Goal: Navigation & Orientation: Find specific page/section

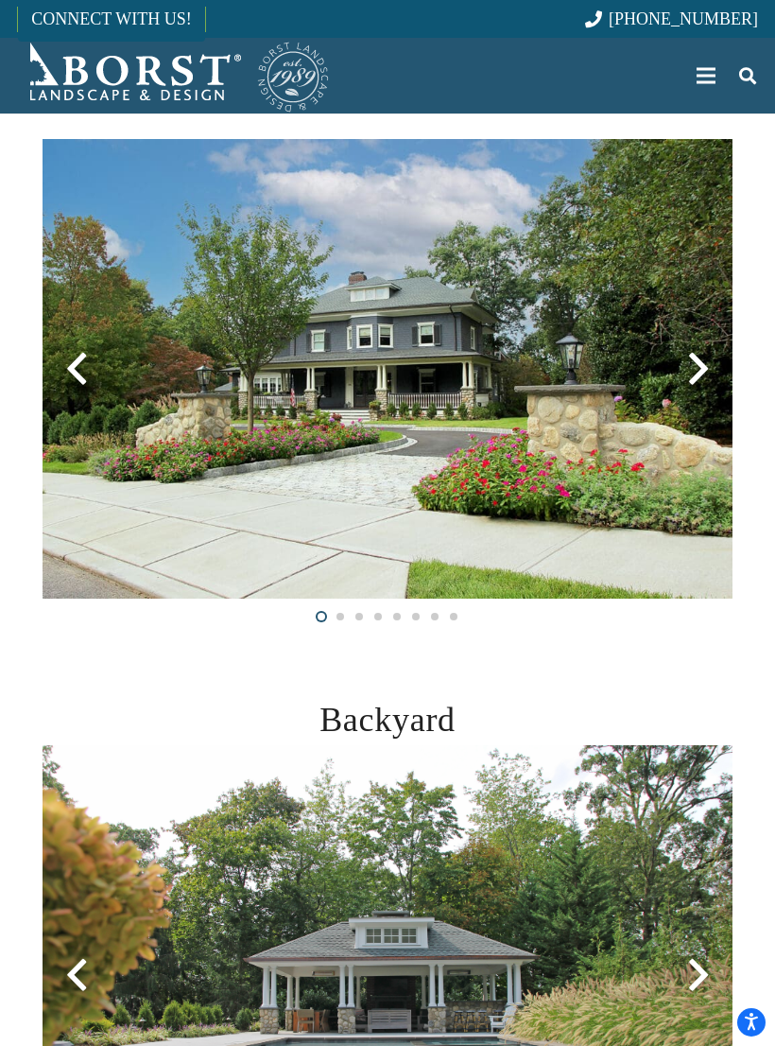
scroll to position [357, 0]
click at [703, 365] on div at bounding box center [699, 369] width 68 height 68
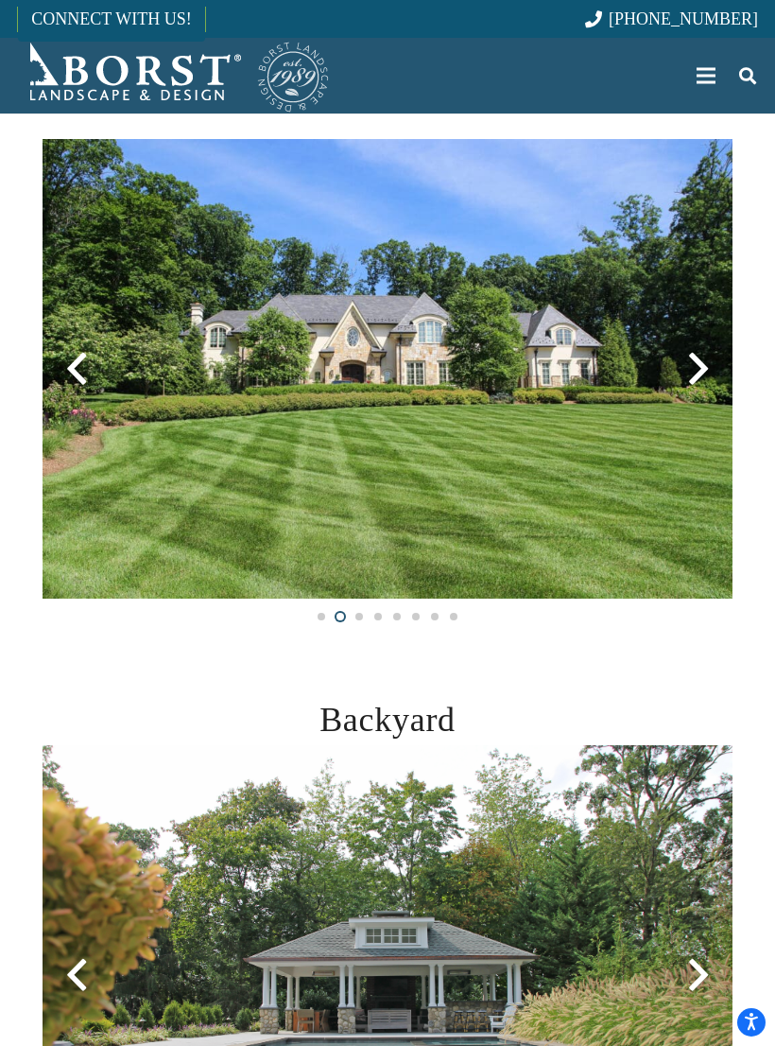
click at [708, 373] on div at bounding box center [699, 369] width 68 height 68
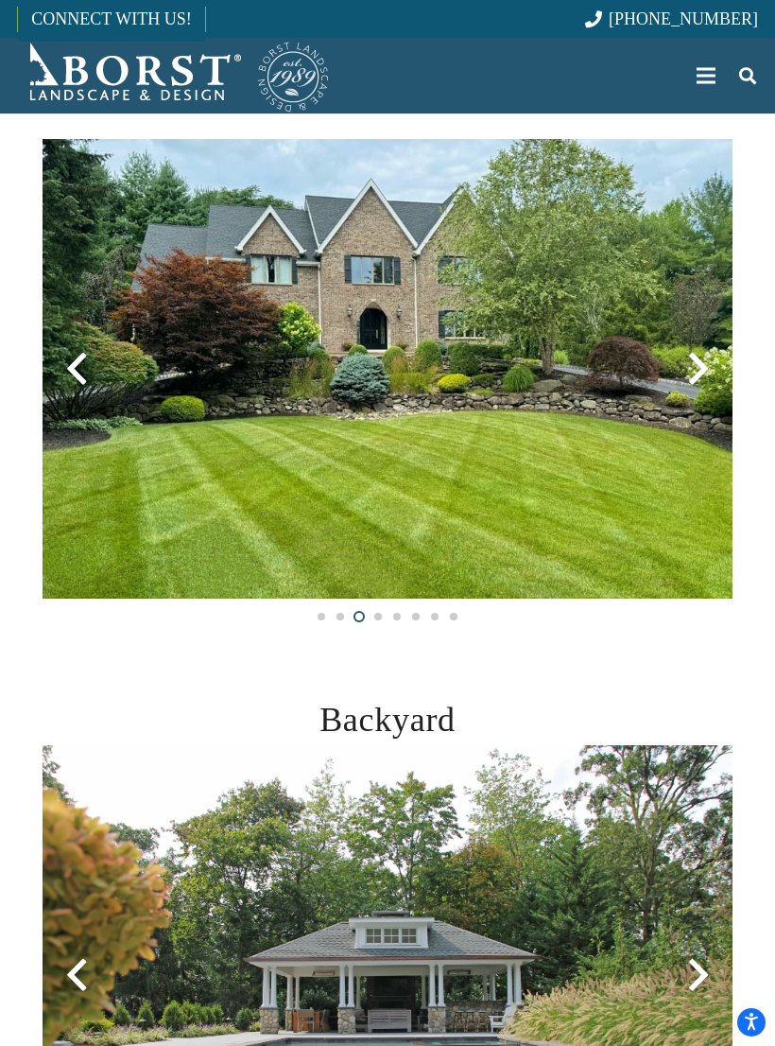
click at [712, 371] on div at bounding box center [699, 369] width 68 height 68
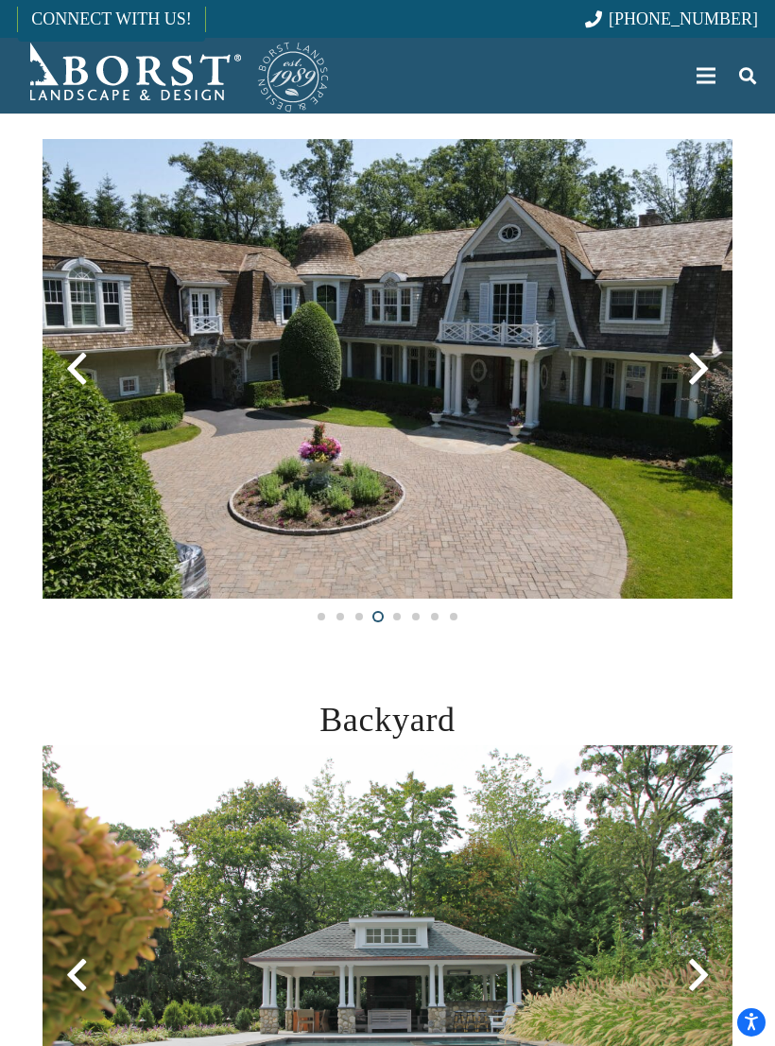
click at [708, 371] on div at bounding box center [699, 369] width 68 height 68
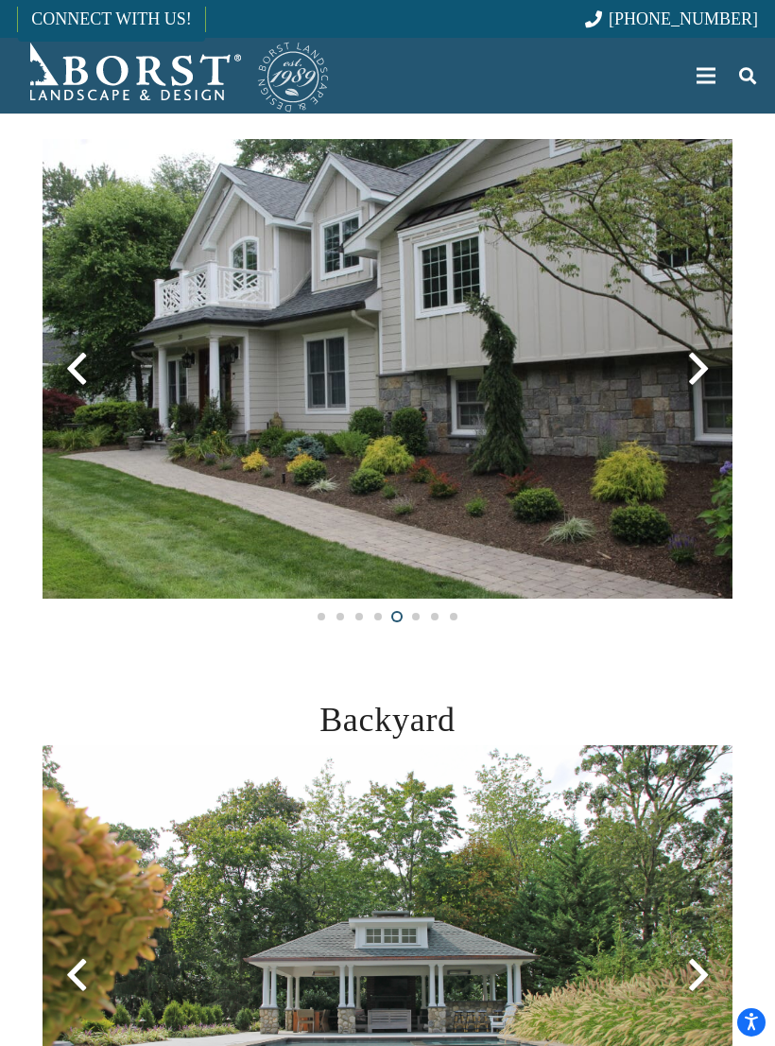
click at [713, 369] on div at bounding box center [699, 369] width 68 height 68
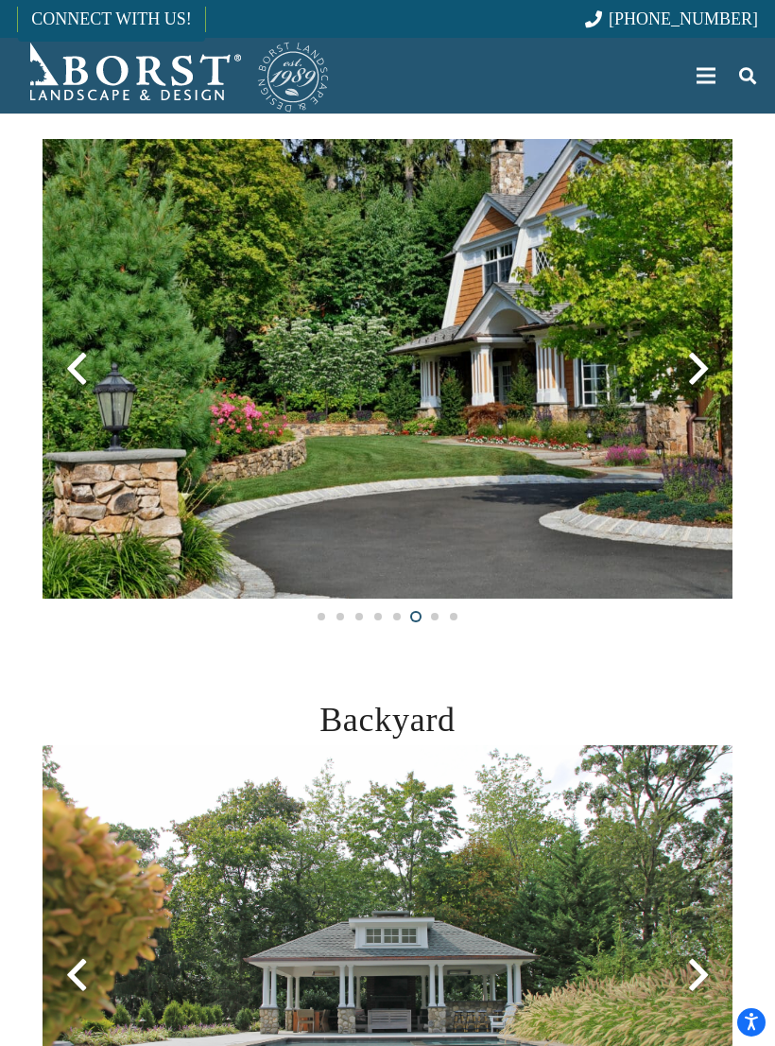
click at [694, 375] on div at bounding box center [699, 369] width 68 height 68
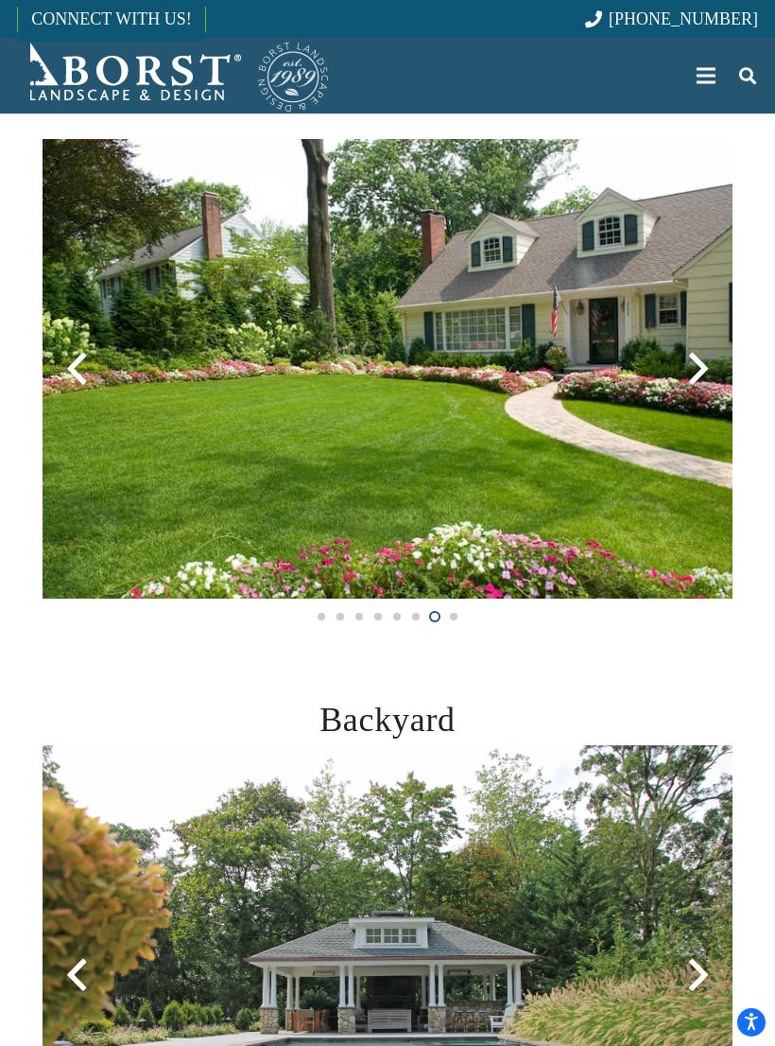
click at [704, 370] on div at bounding box center [699, 369] width 68 height 68
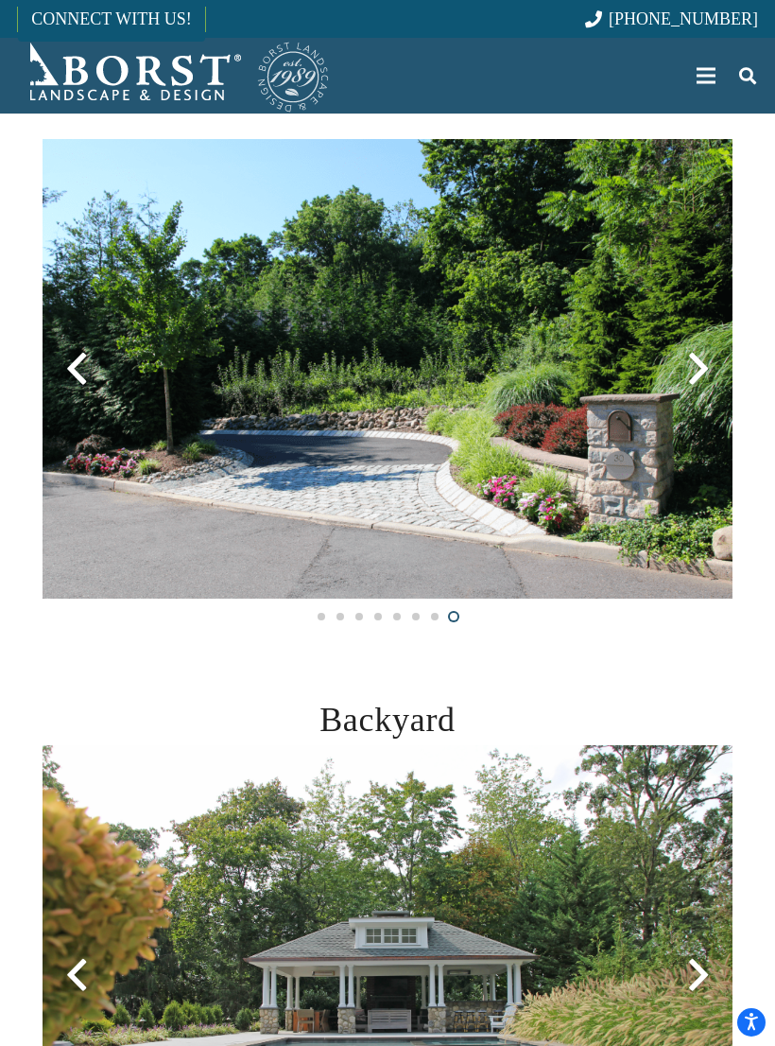
click at [713, 375] on div at bounding box center [699, 369] width 68 height 68
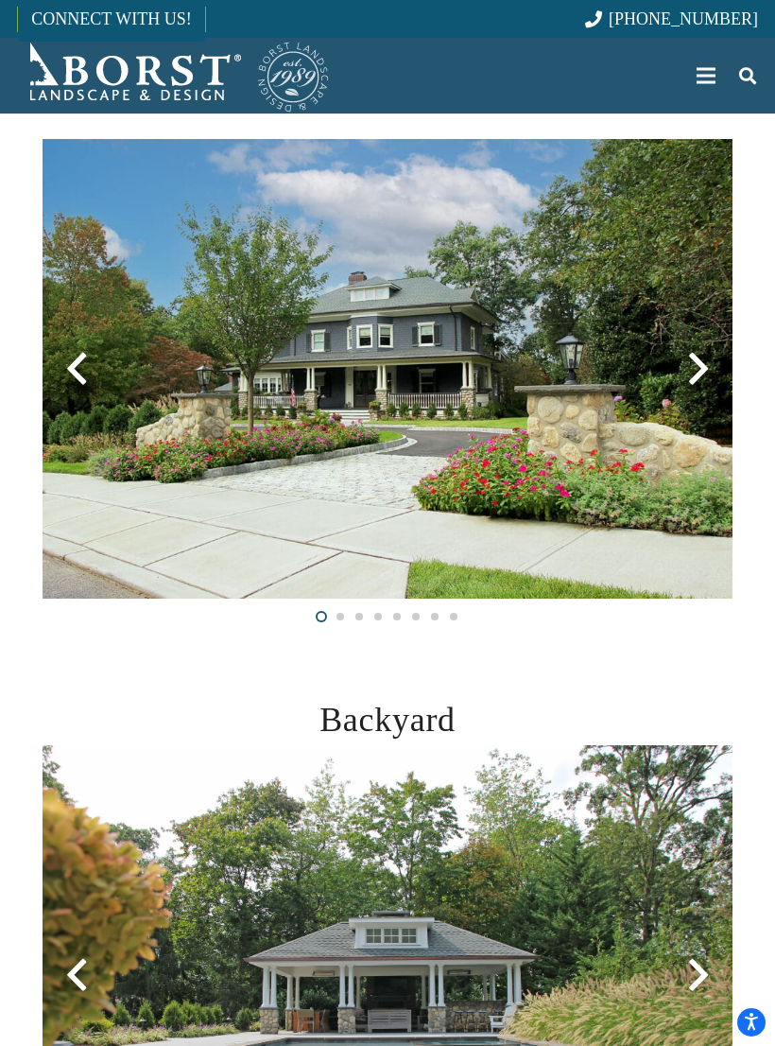
click at [694, 372] on div at bounding box center [699, 369] width 68 height 68
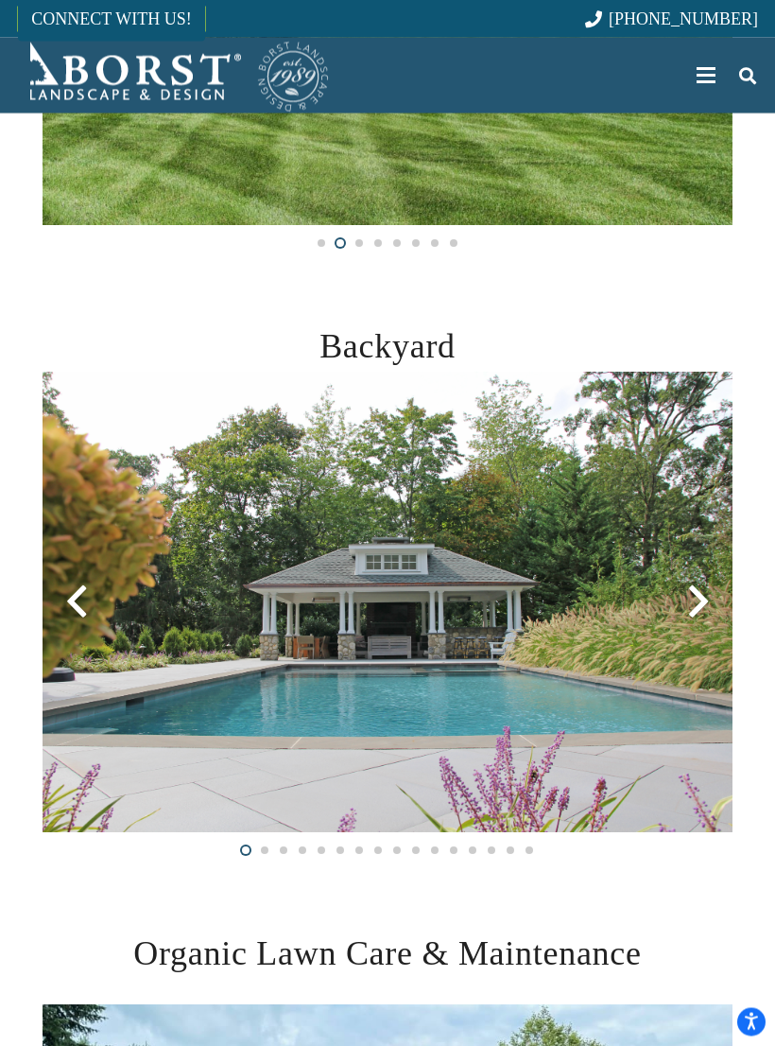
scroll to position [730, 0]
click at [705, 598] on div at bounding box center [699, 601] width 68 height 68
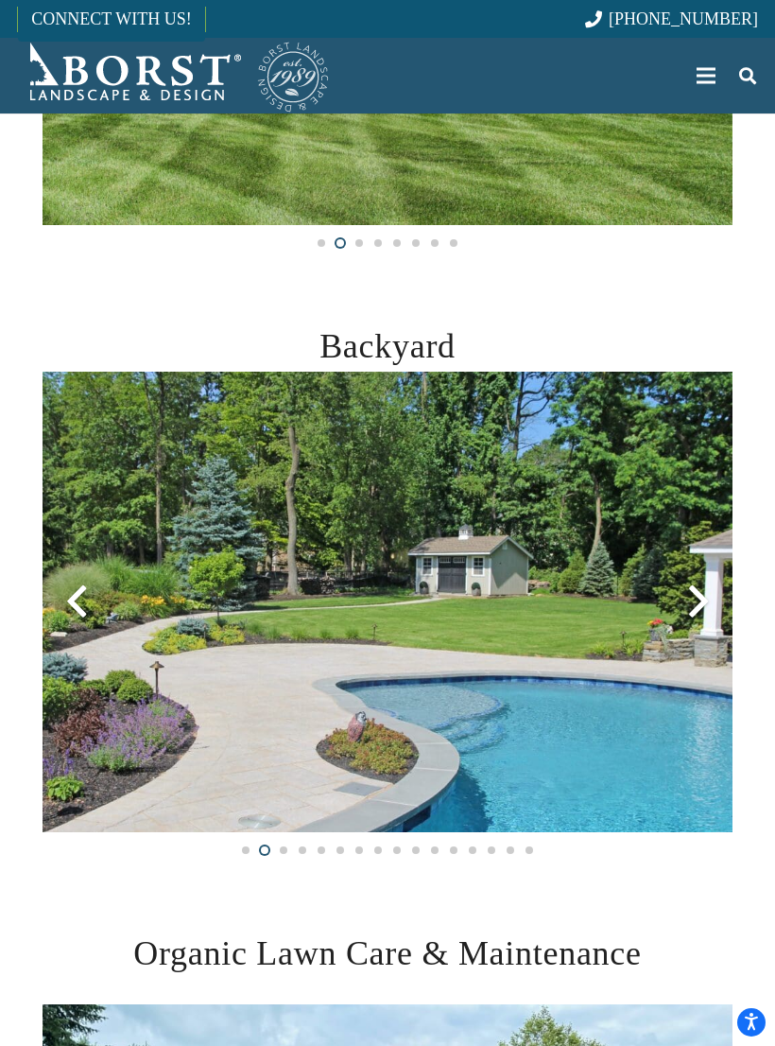
click at [708, 598] on div at bounding box center [699, 601] width 68 height 68
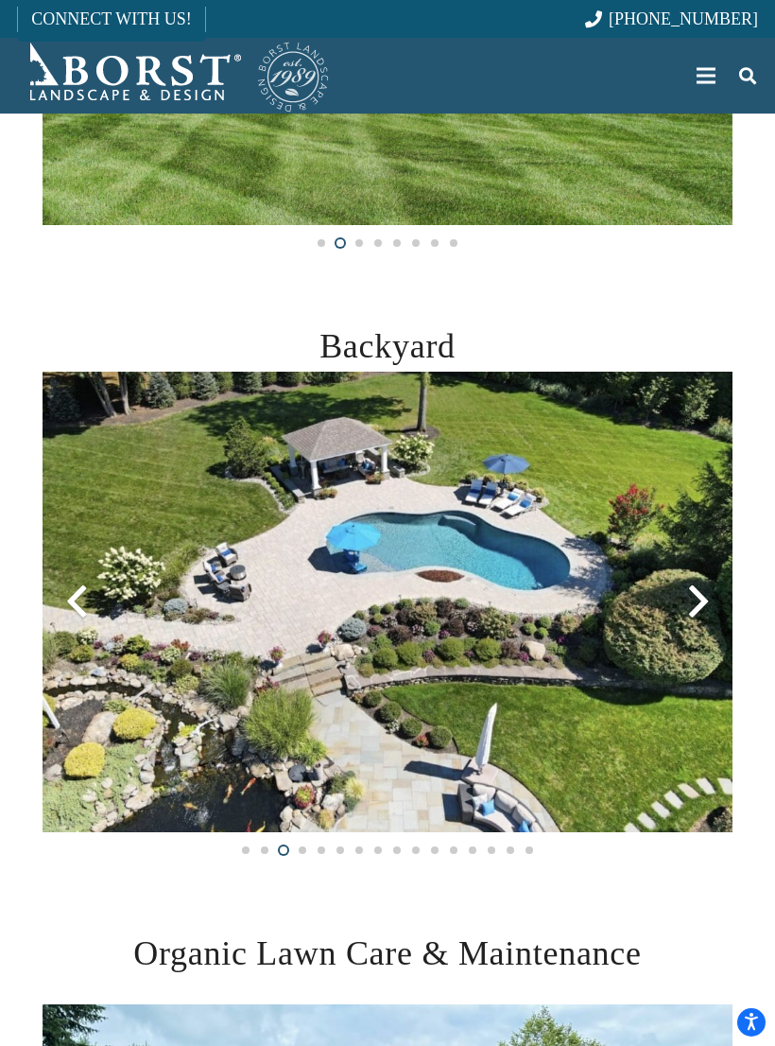
click at [697, 599] on div at bounding box center [699, 601] width 68 height 68
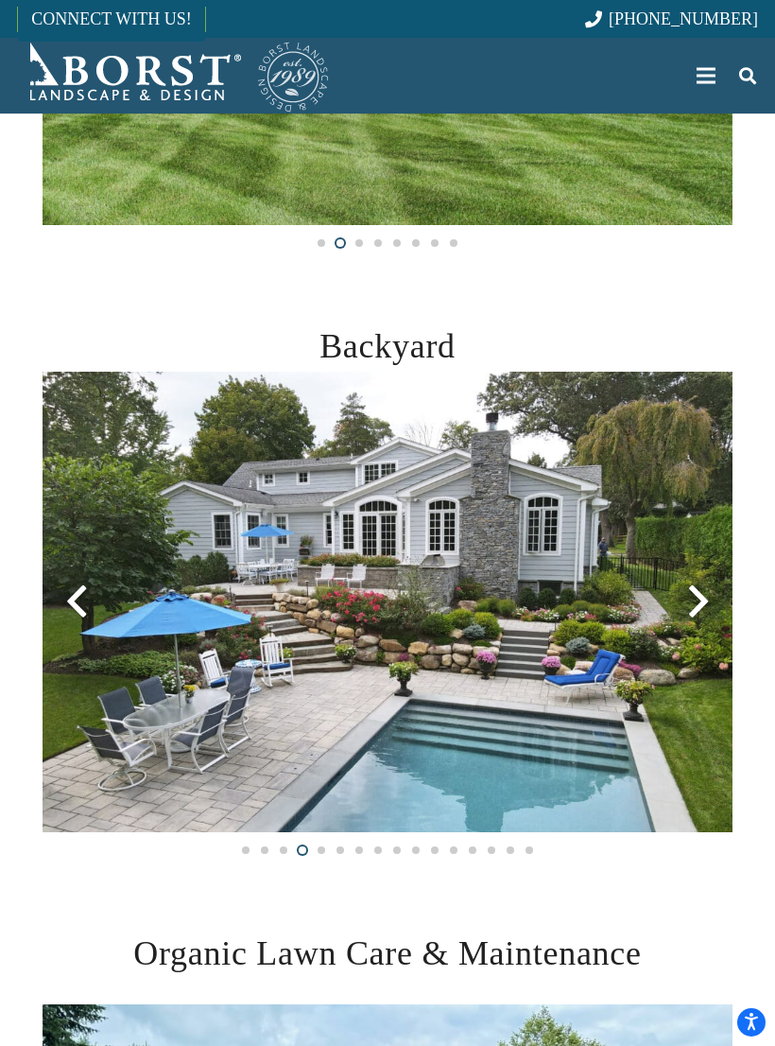
click at [704, 598] on div at bounding box center [699, 601] width 68 height 68
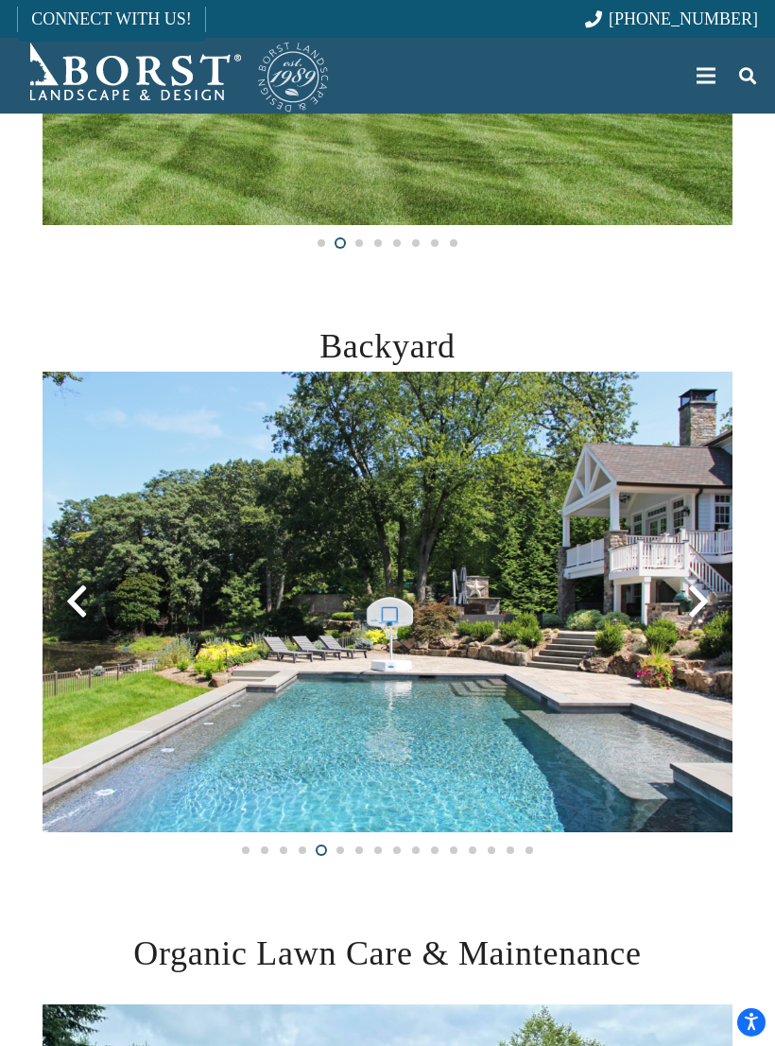
click at [708, 600] on div at bounding box center [699, 601] width 68 height 68
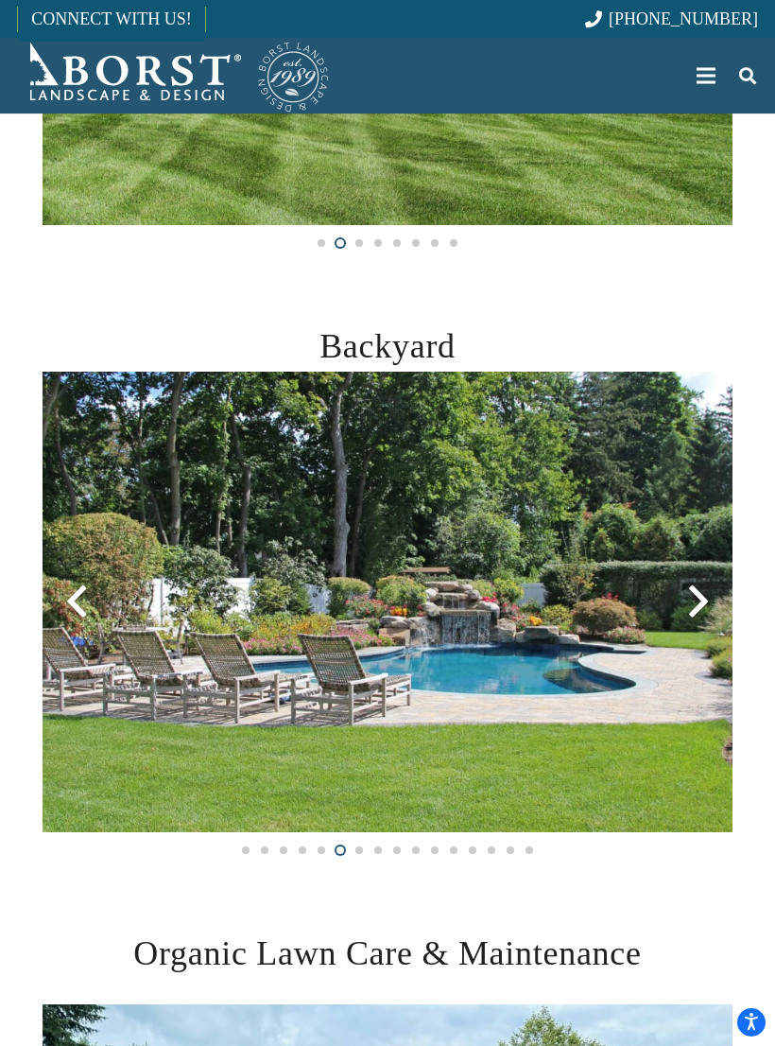
click at [705, 603] on div at bounding box center [699, 601] width 68 height 68
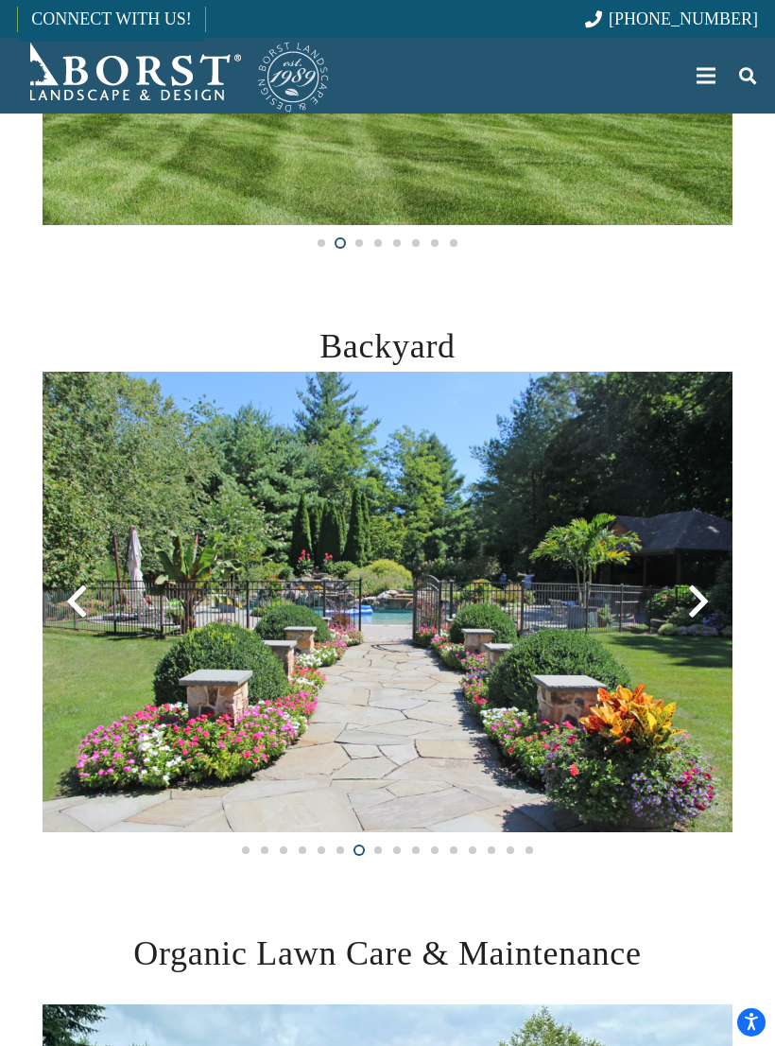
click at [704, 605] on div at bounding box center [699, 601] width 68 height 68
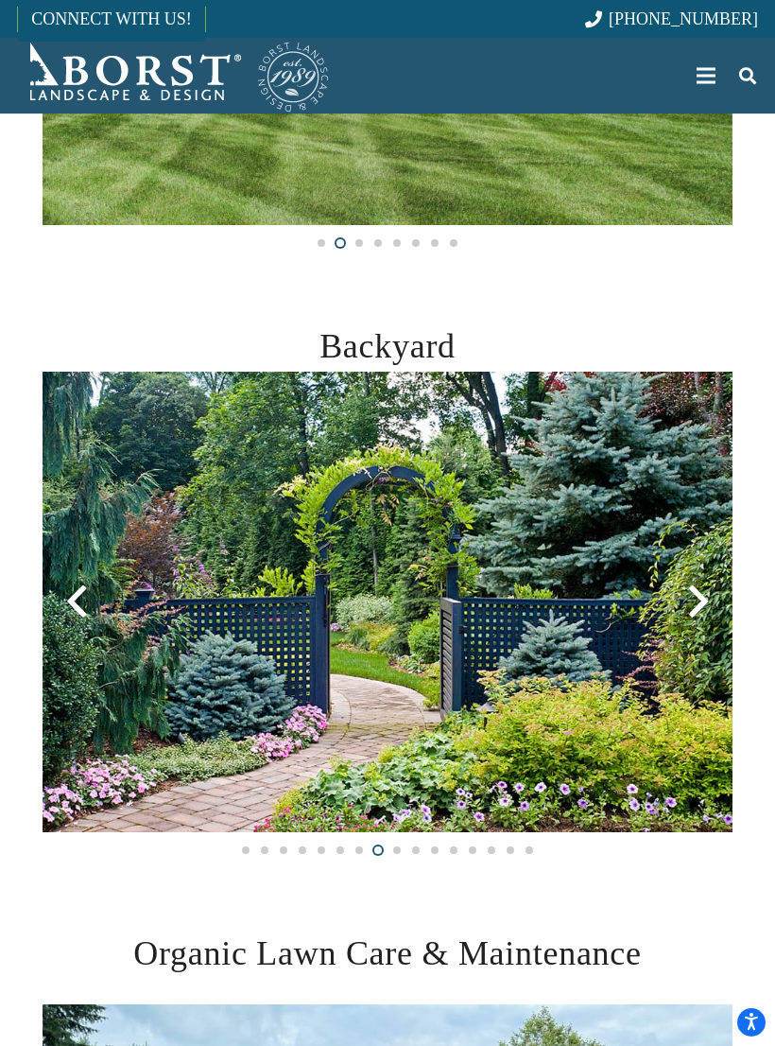
click at [704, 604] on div at bounding box center [699, 601] width 68 height 68
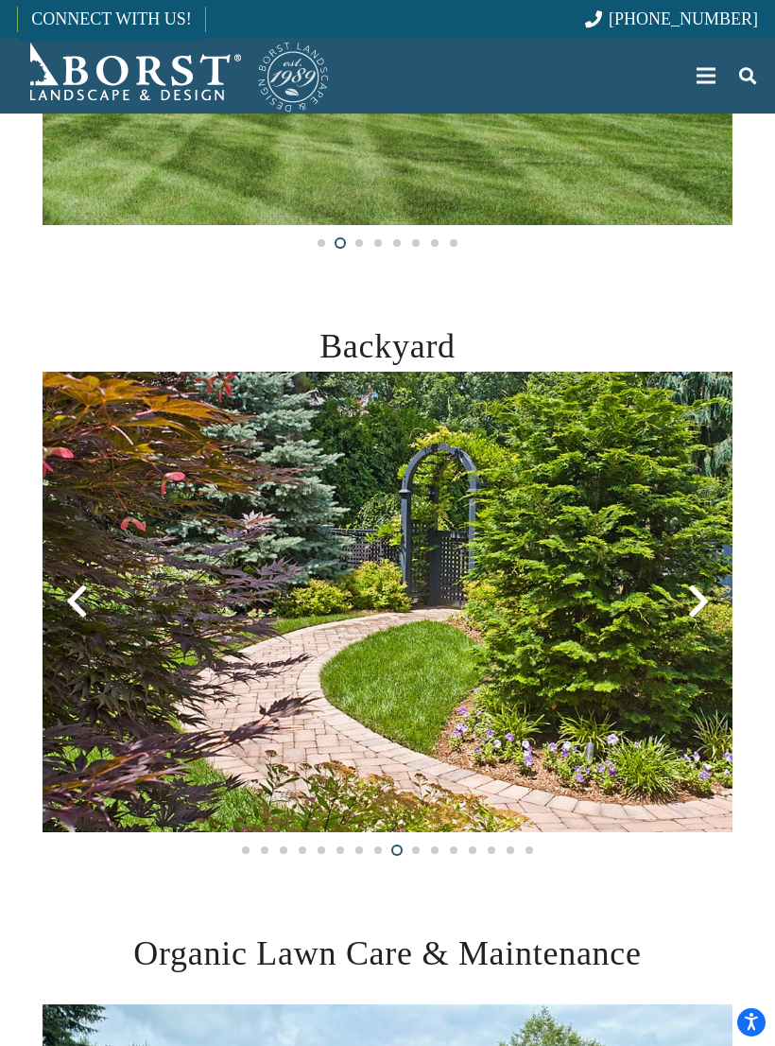
click at [708, 601] on div at bounding box center [699, 601] width 68 height 68
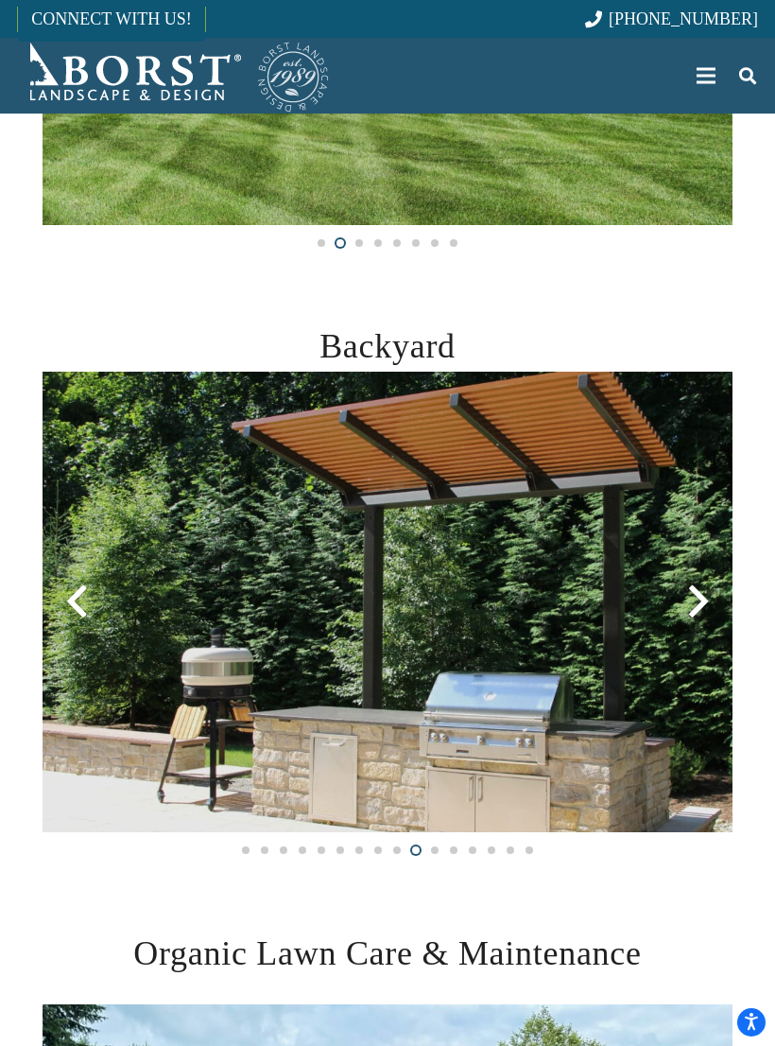
click at [712, 604] on div at bounding box center [699, 601] width 68 height 68
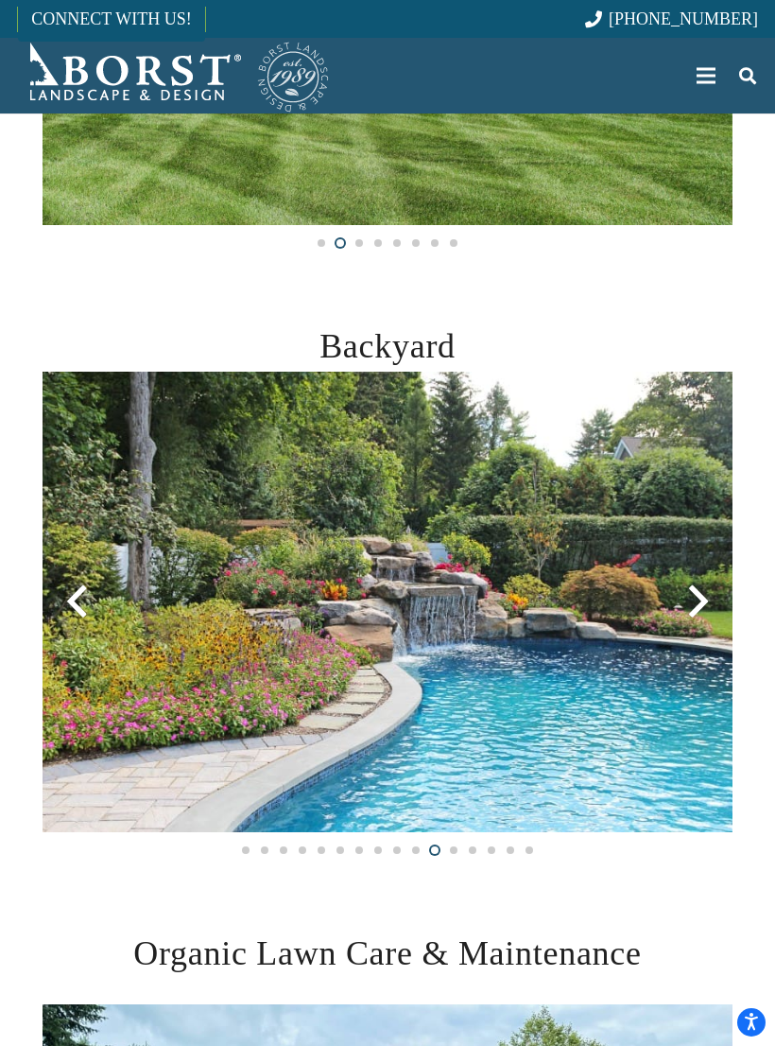
click at [704, 605] on div at bounding box center [699, 601] width 68 height 68
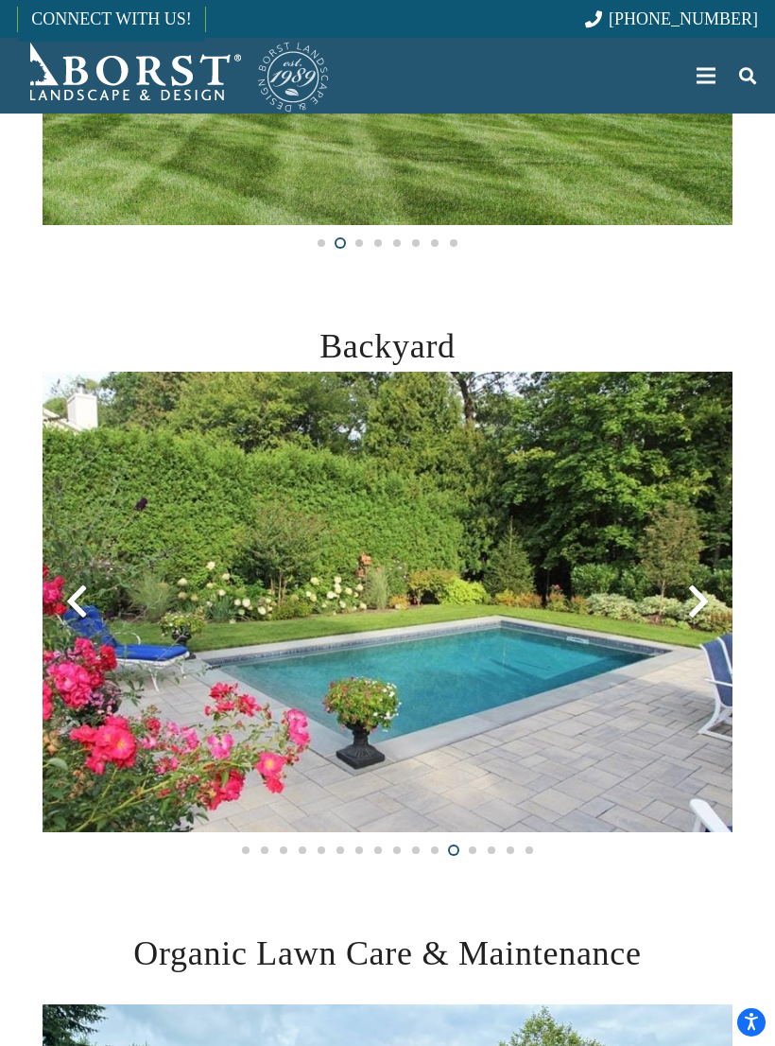
click at [702, 614] on div at bounding box center [699, 601] width 68 height 68
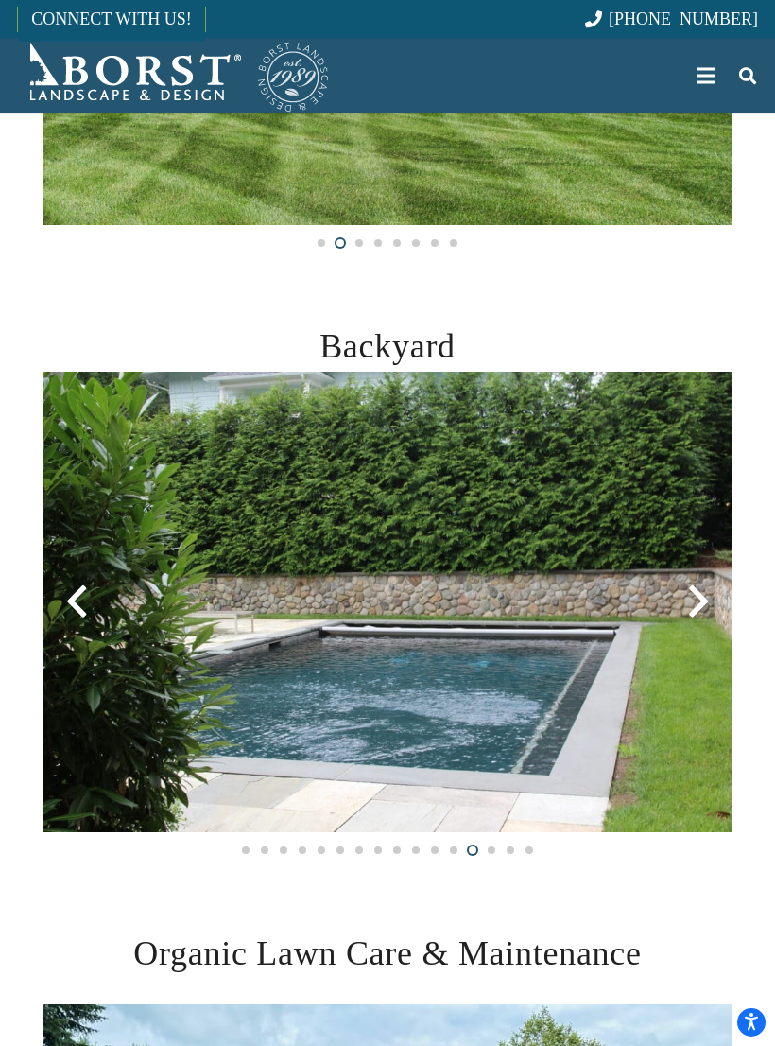
click at [699, 611] on div at bounding box center [699, 601] width 68 height 68
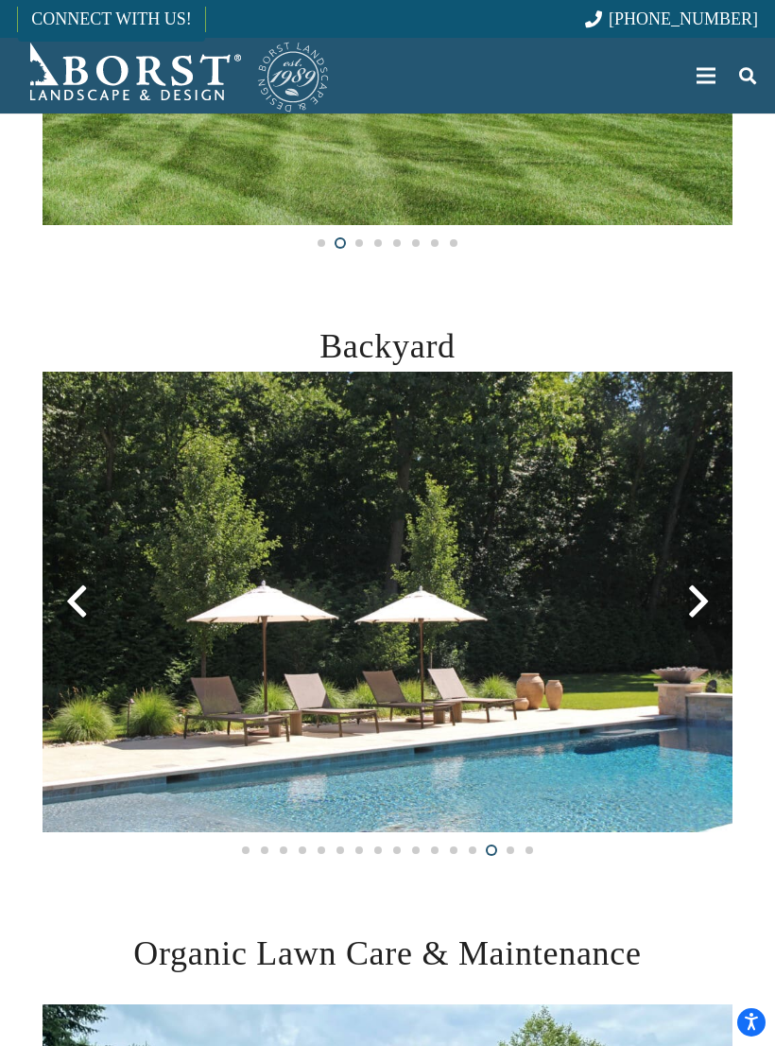
click at [715, 605] on div at bounding box center [699, 601] width 68 height 68
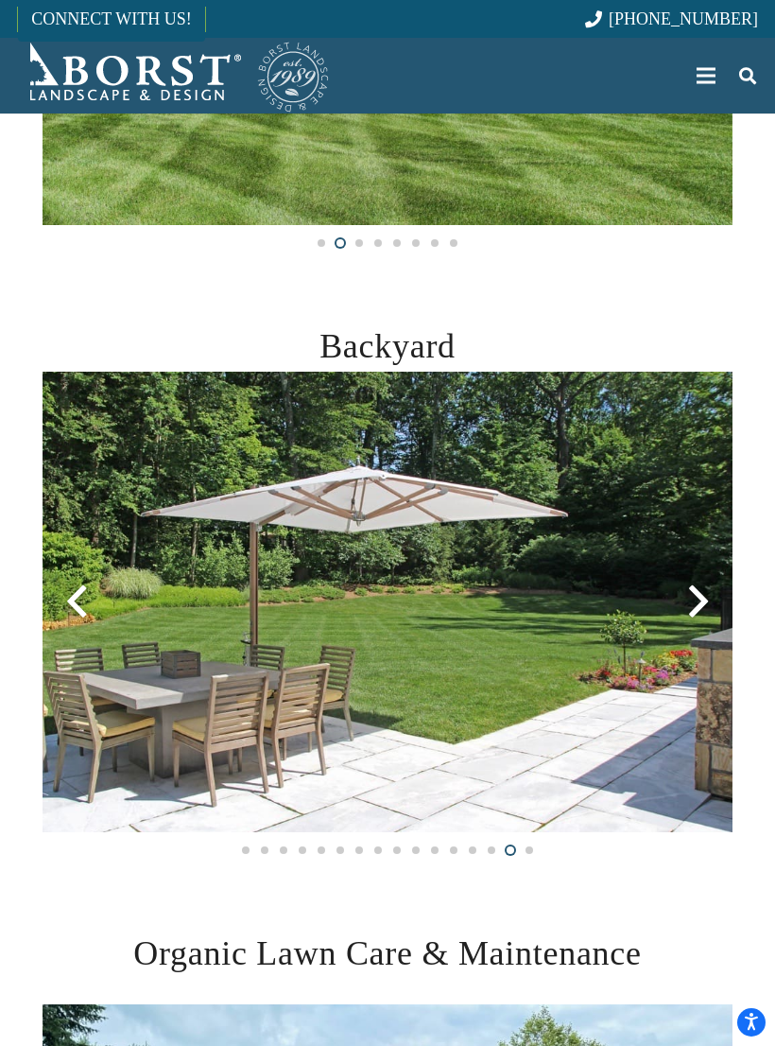
click at [717, 606] on div at bounding box center [699, 601] width 68 height 68
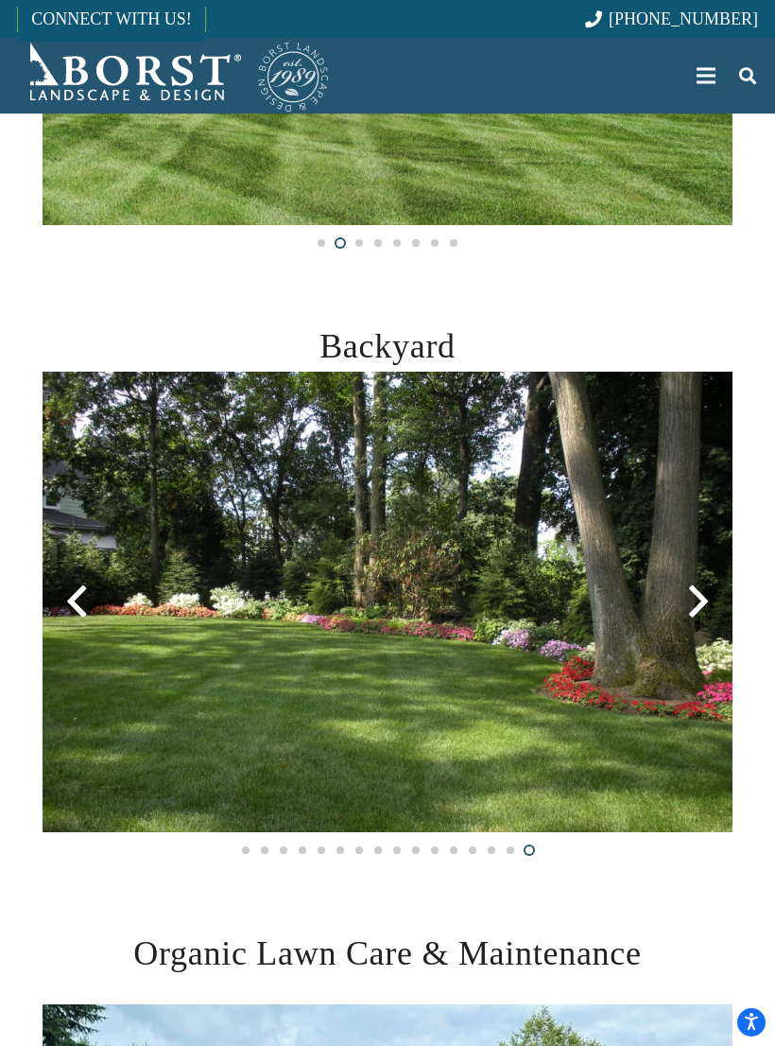
click at [713, 604] on div at bounding box center [699, 601] width 68 height 68
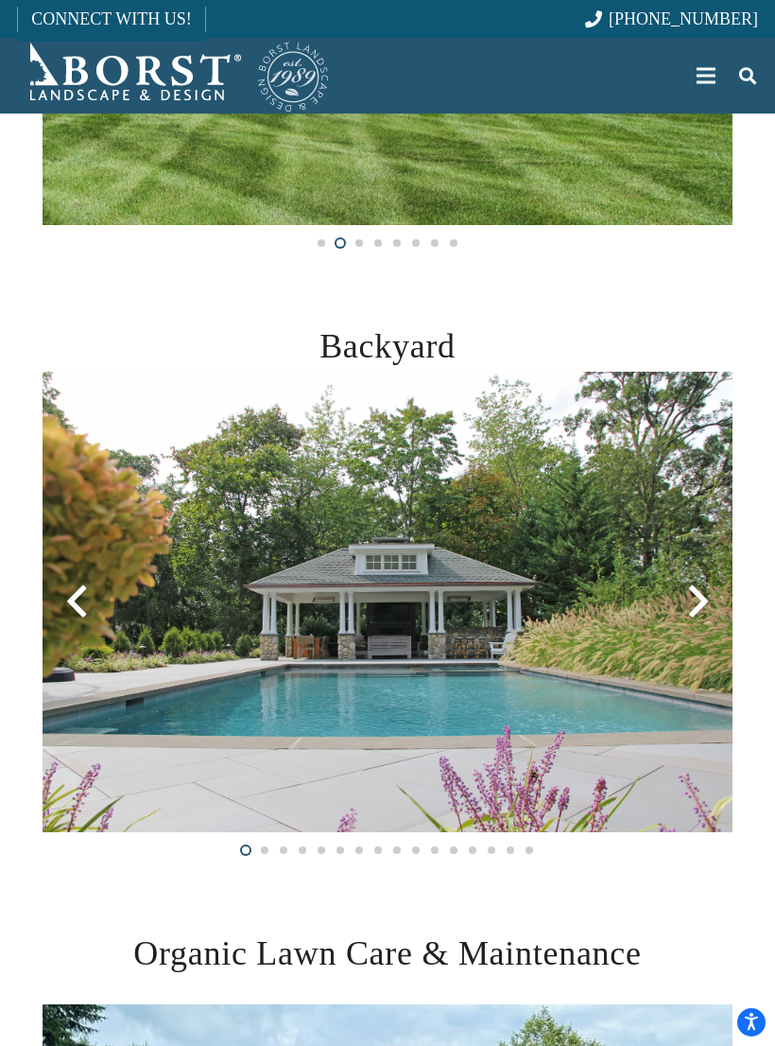
click at [701, 606] on div at bounding box center [699, 601] width 68 height 68
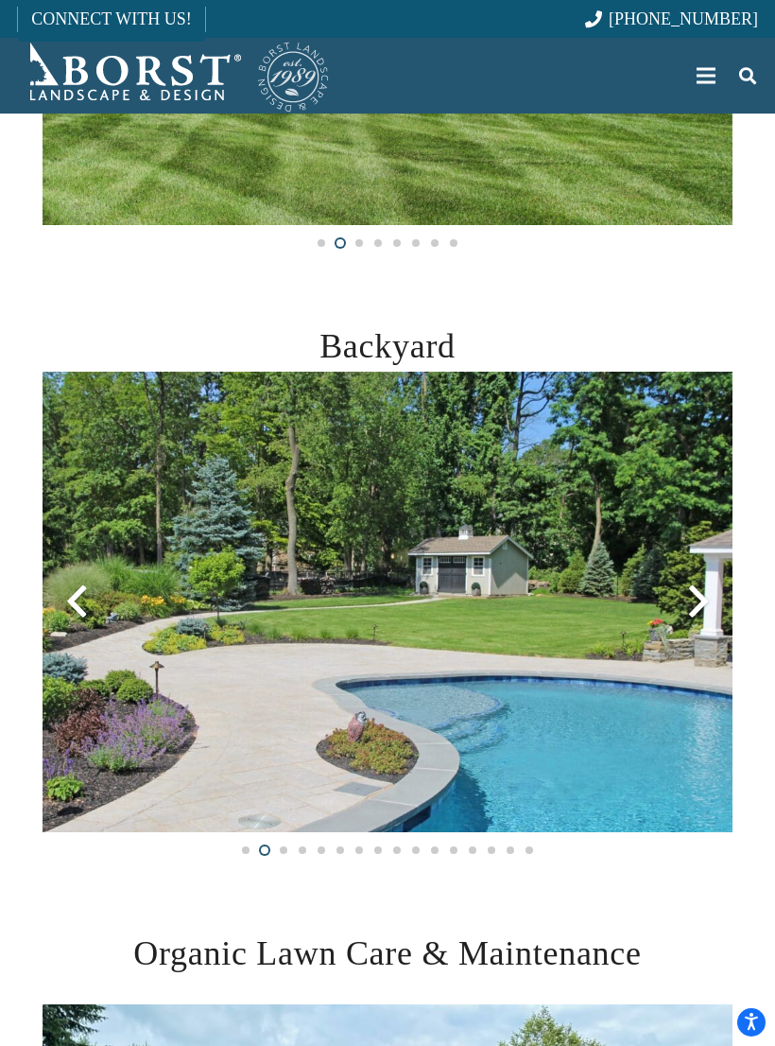
click at [713, 604] on div at bounding box center [699, 601] width 68 height 68
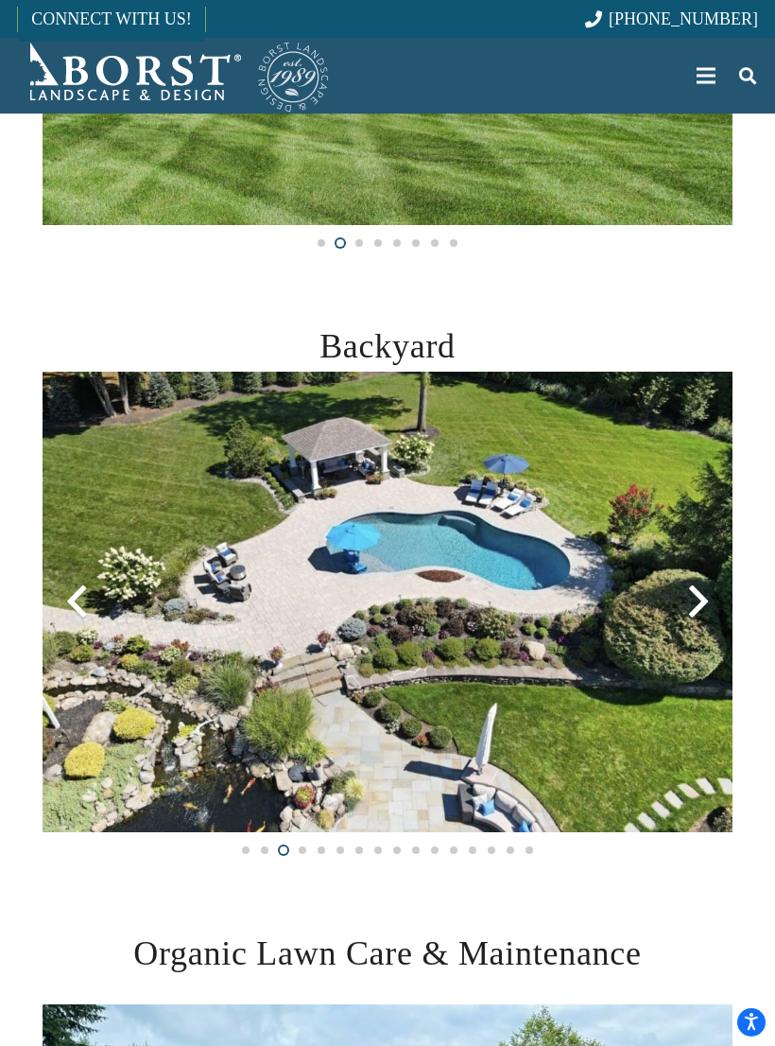
click at [709, 603] on div at bounding box center [699, 601] width 68 height 68
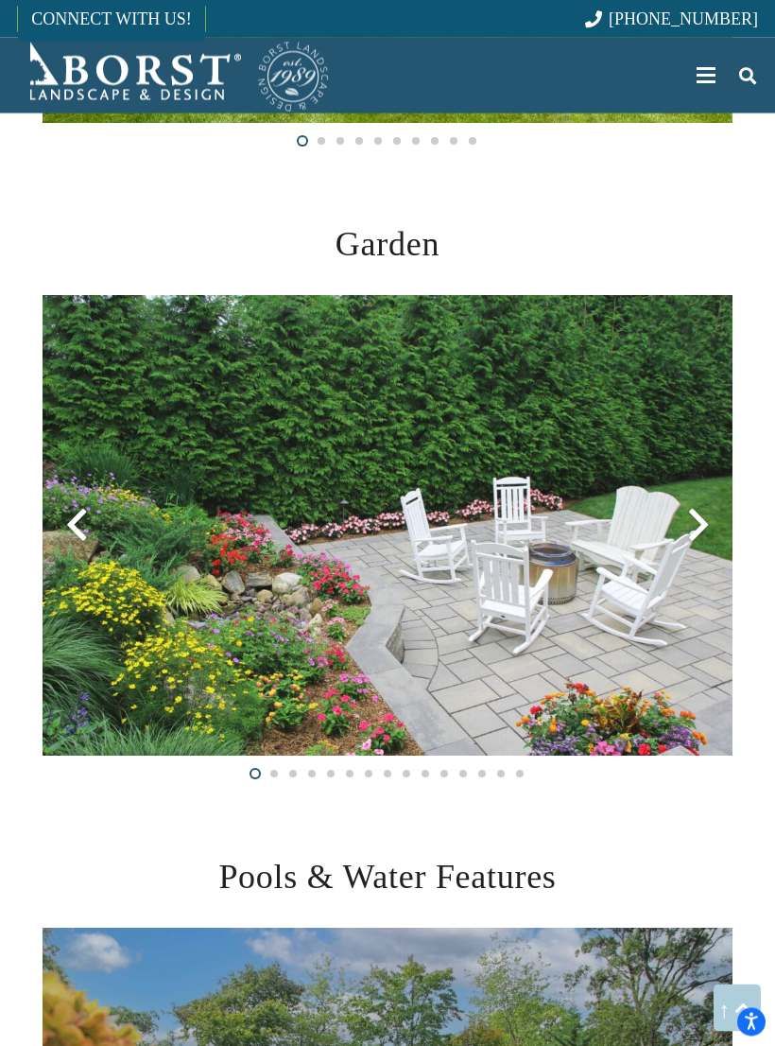
scroll to position [2124, 0]
click at [704, 528] on div at bounding box center [699, 525] width 68 height 68
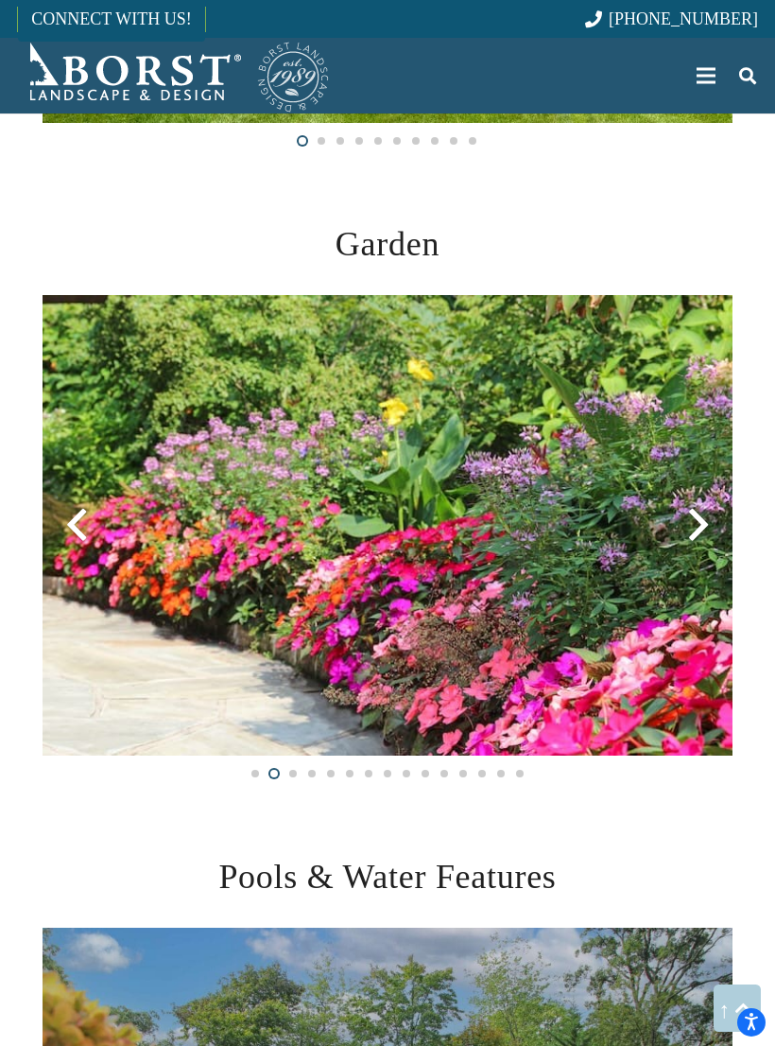
click at [707, 531] on div at bounding box center [699, 525] width 68 height 68
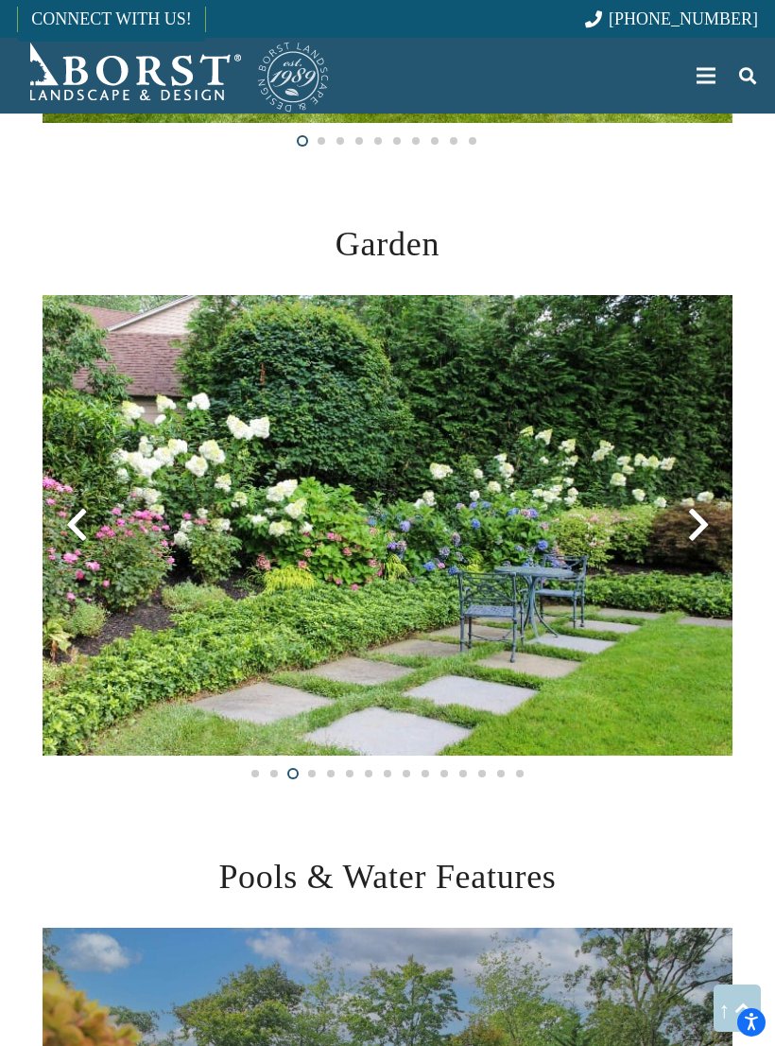
click at [706, 527] on div at bounding box center [699, 525] width 68 height 68
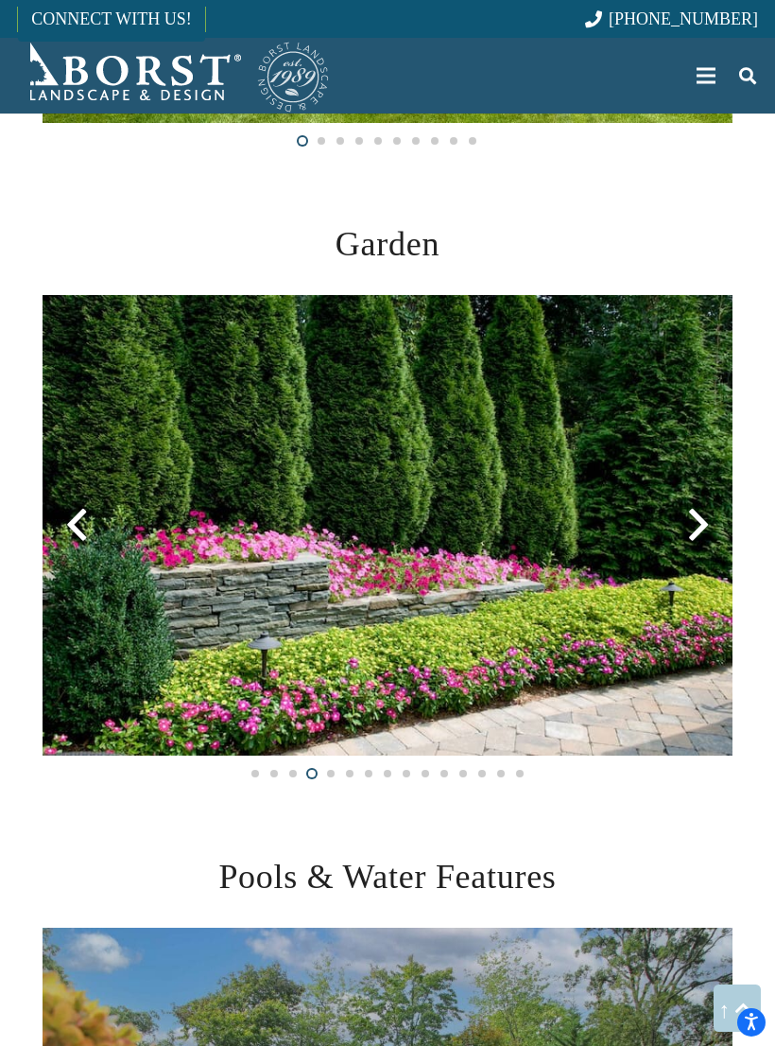
click at [96, 525] on div at bounding box center [77, 525] width 68 height 68
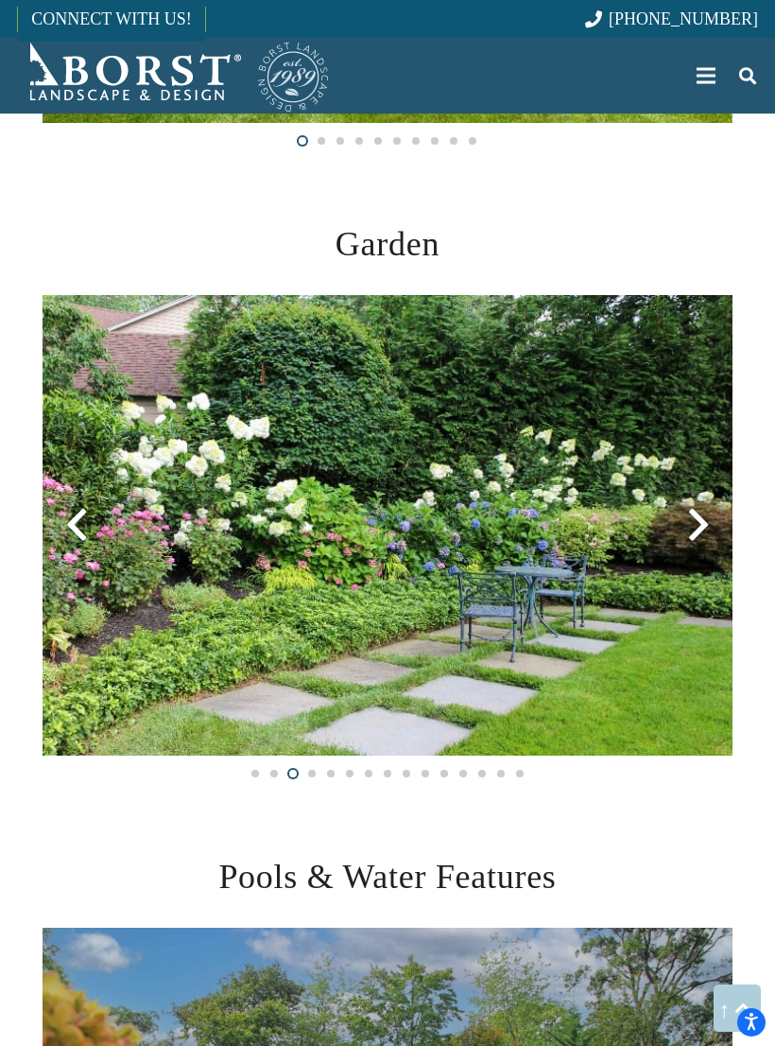
click at [715, 518] on div at bounding box center [699, 525] width 68 height 68
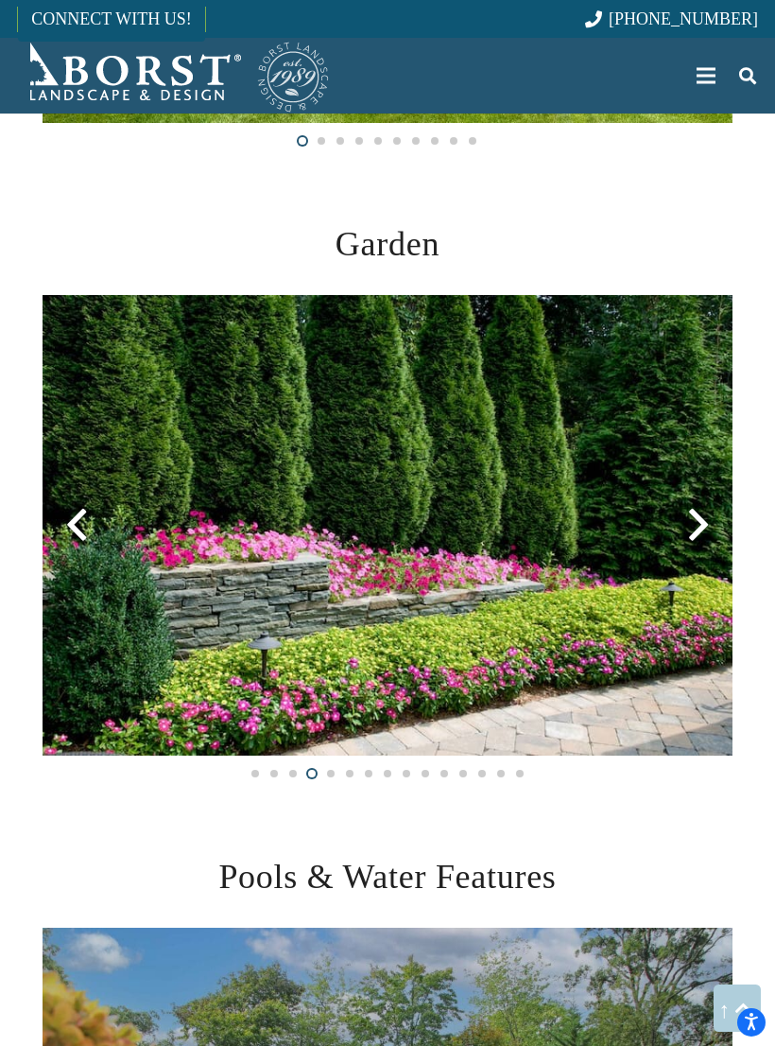
click at [708, 526] on div at bounding box center [699, 525] width 68 height 68
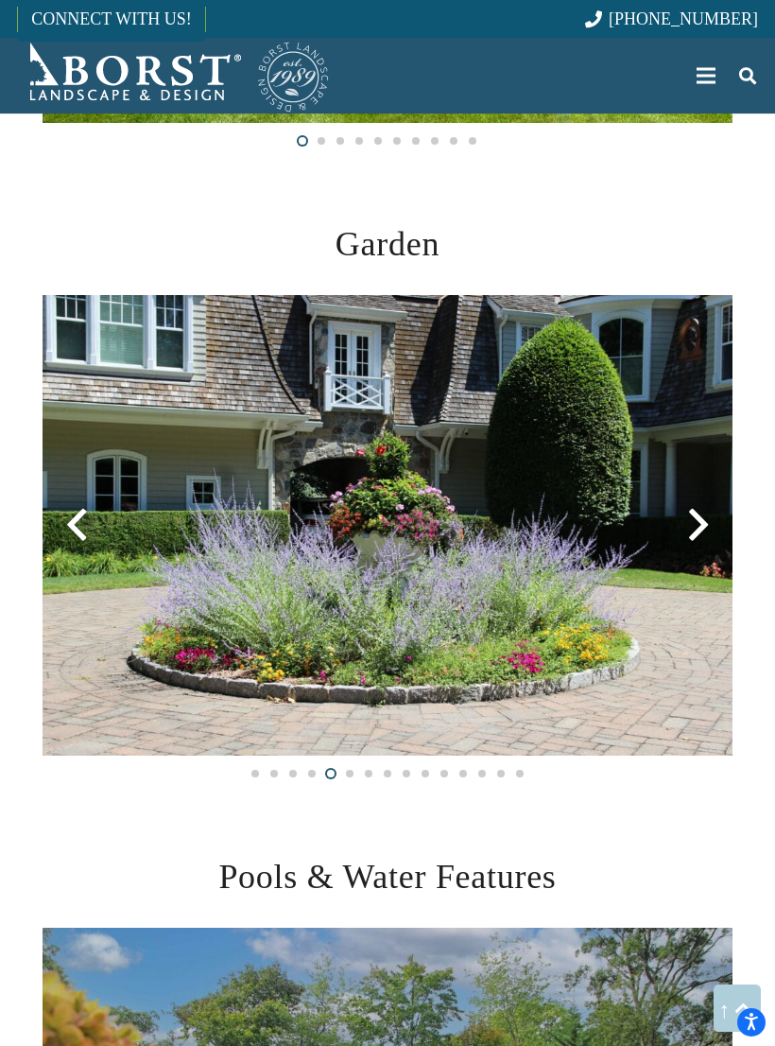
click at [703, 532] on div at bounding box center [699, 525] width 68 height 68
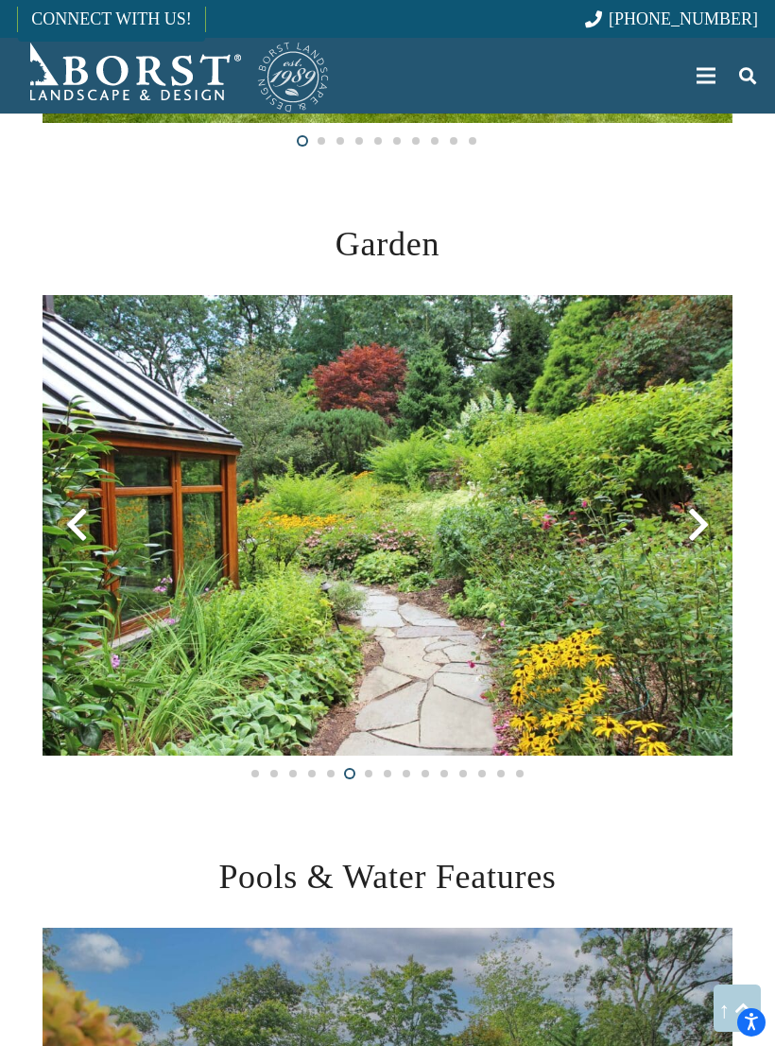
click at [704, 541] on div at bounding box center [699, 525] width 68 height 68
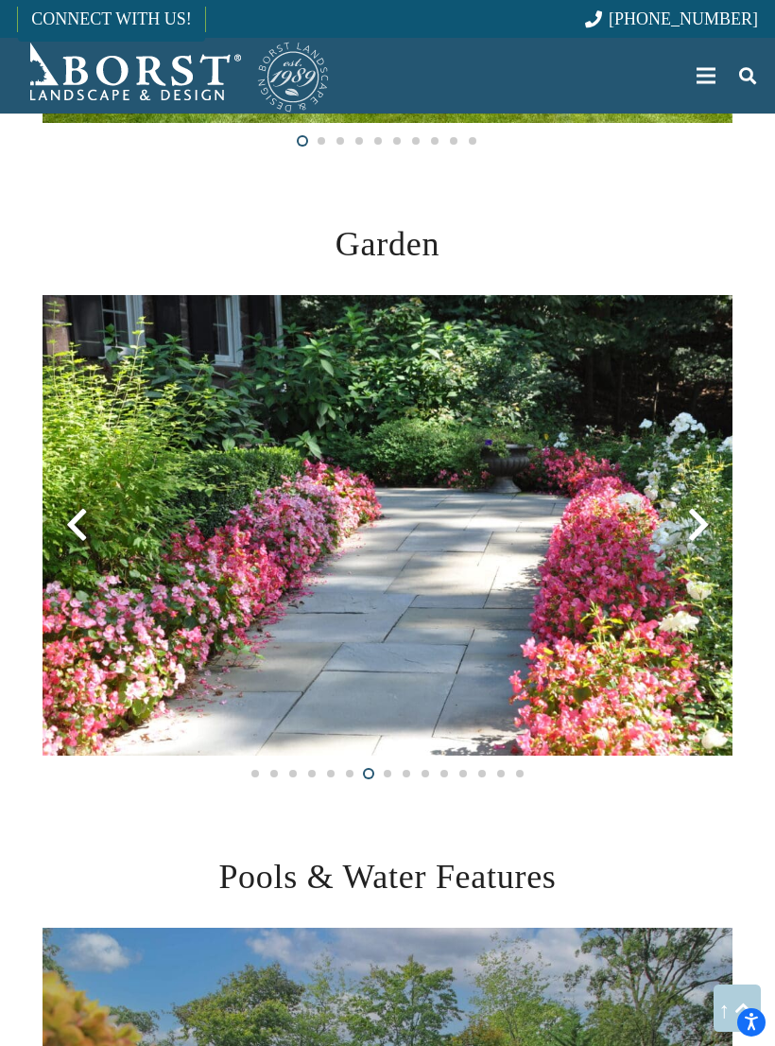
click at [703, 533] on div at bounding box center [699, 525] width 68 height 68
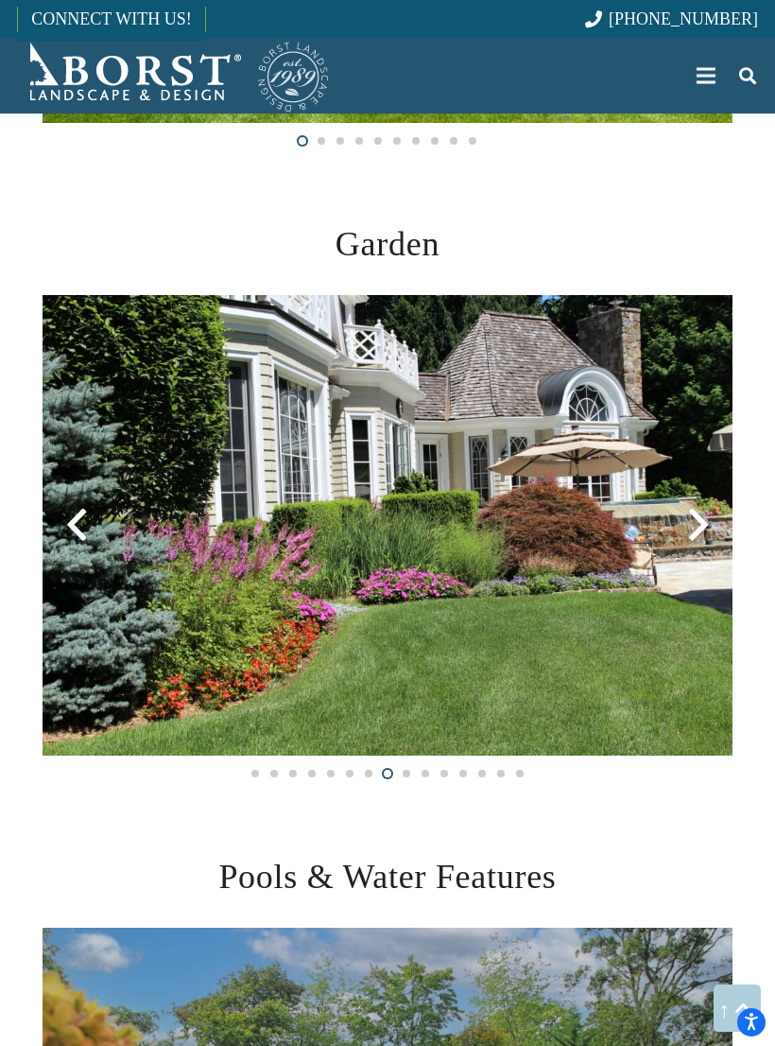
click at [702, 535] on div at bounding box center [699, 525] width 68 height 68
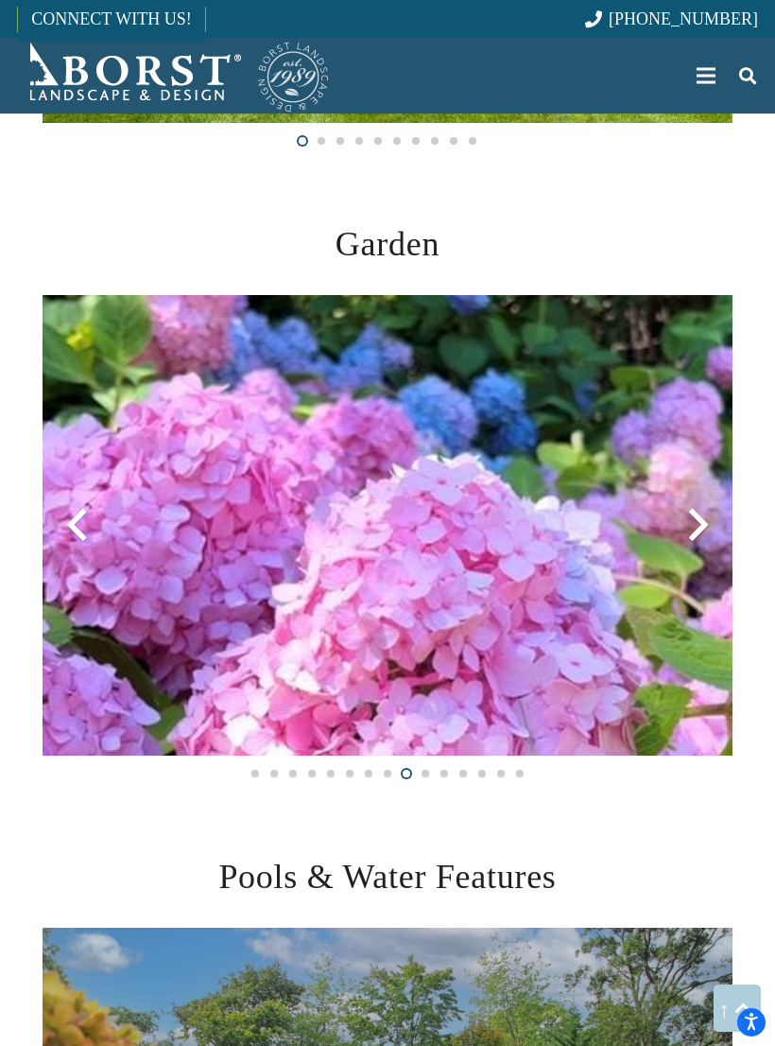
click at [703, 530] on div at bounding box center [699, 525] width 68 height 68
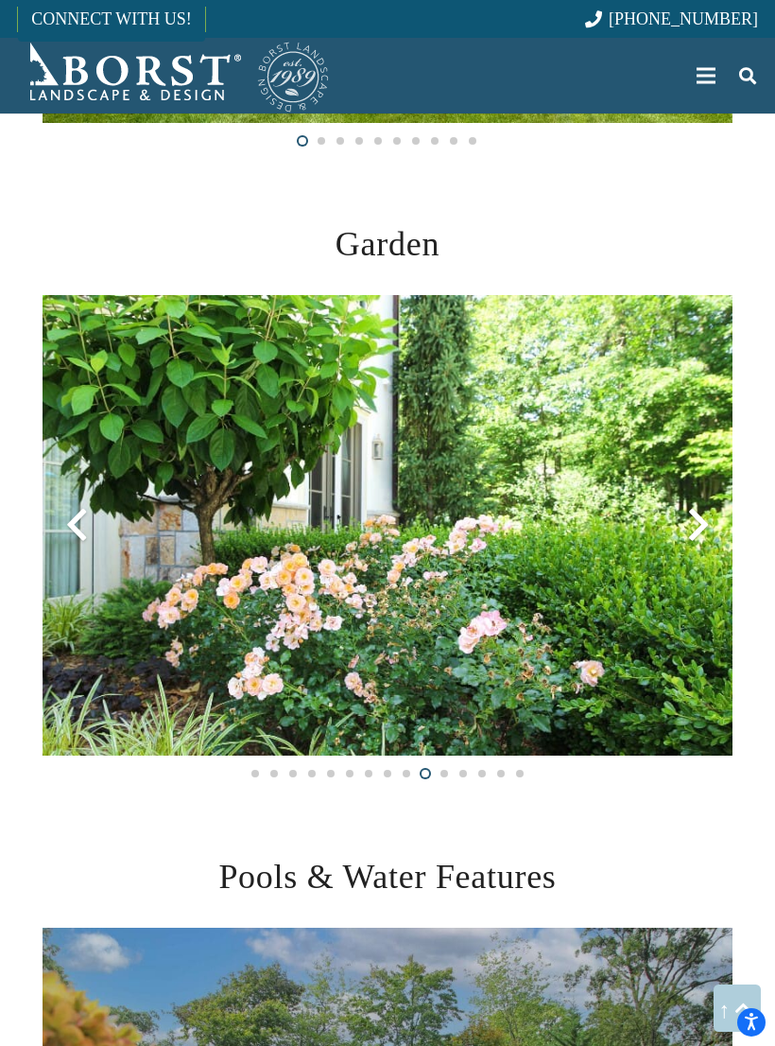
click at [704, 529] on div at bounding box center [699, 525] width 68 height 68
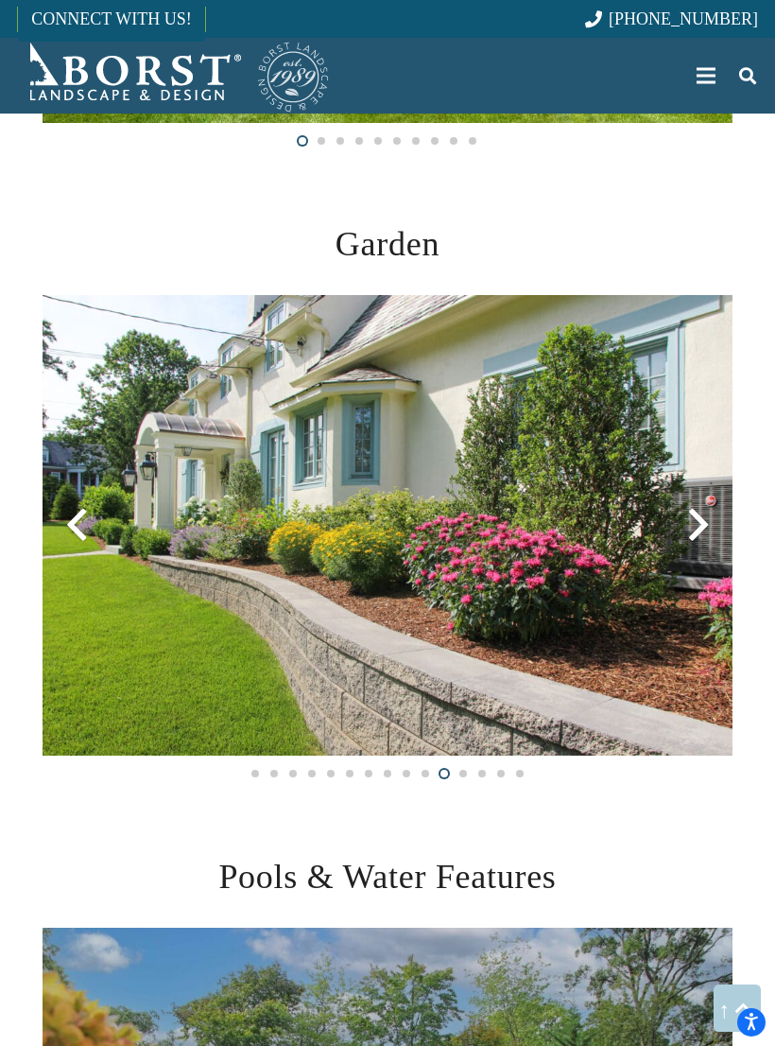
click at [708, 530] on div at bounding box center [699, 525] width 68 height 68
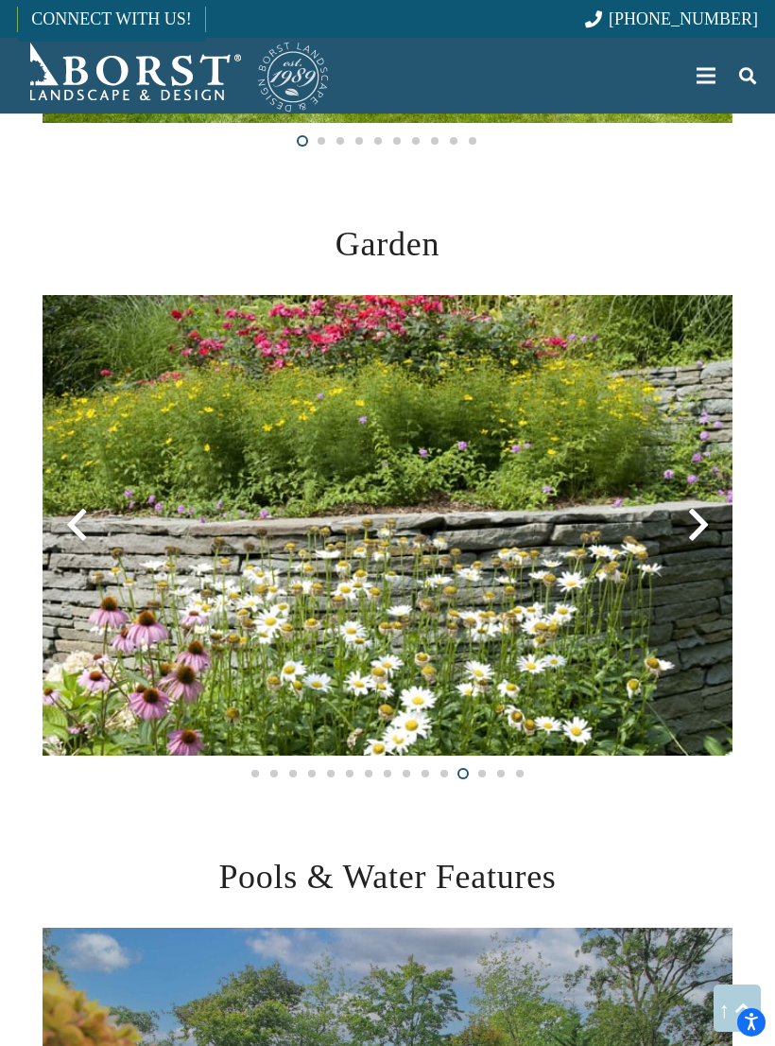
click at [710, 528] on div at bounding box center [699, 525] width 68 height 68
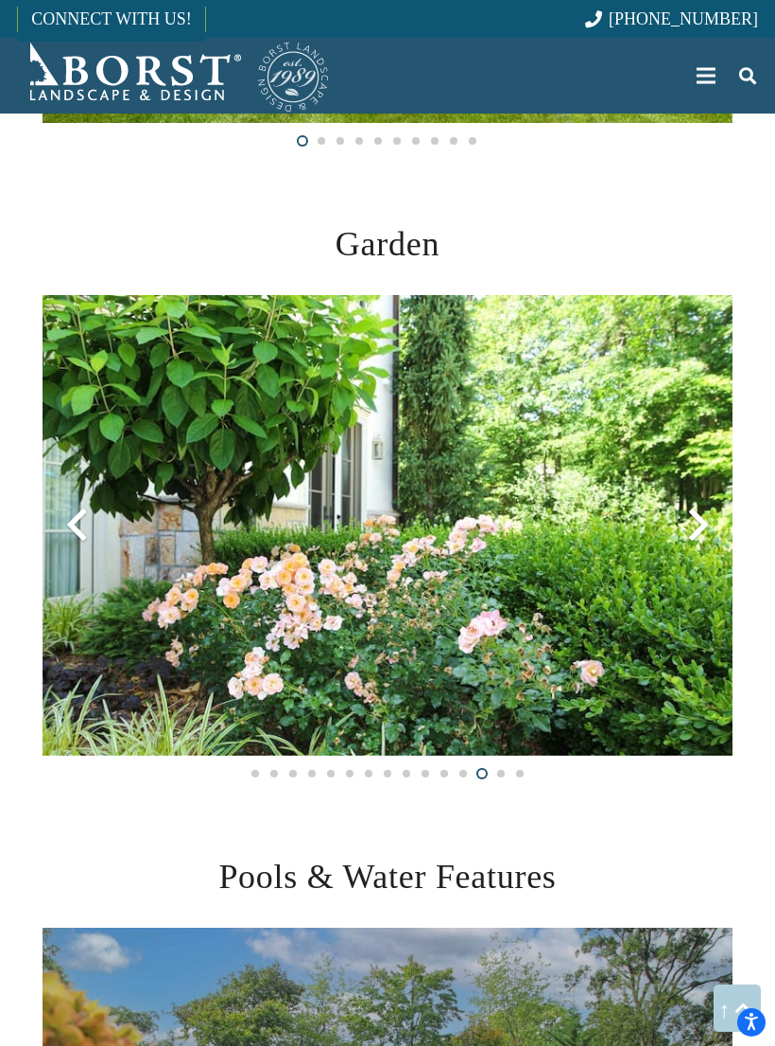
click at [705, 525] on div at bounding box center [699, 525] width 68 height 68
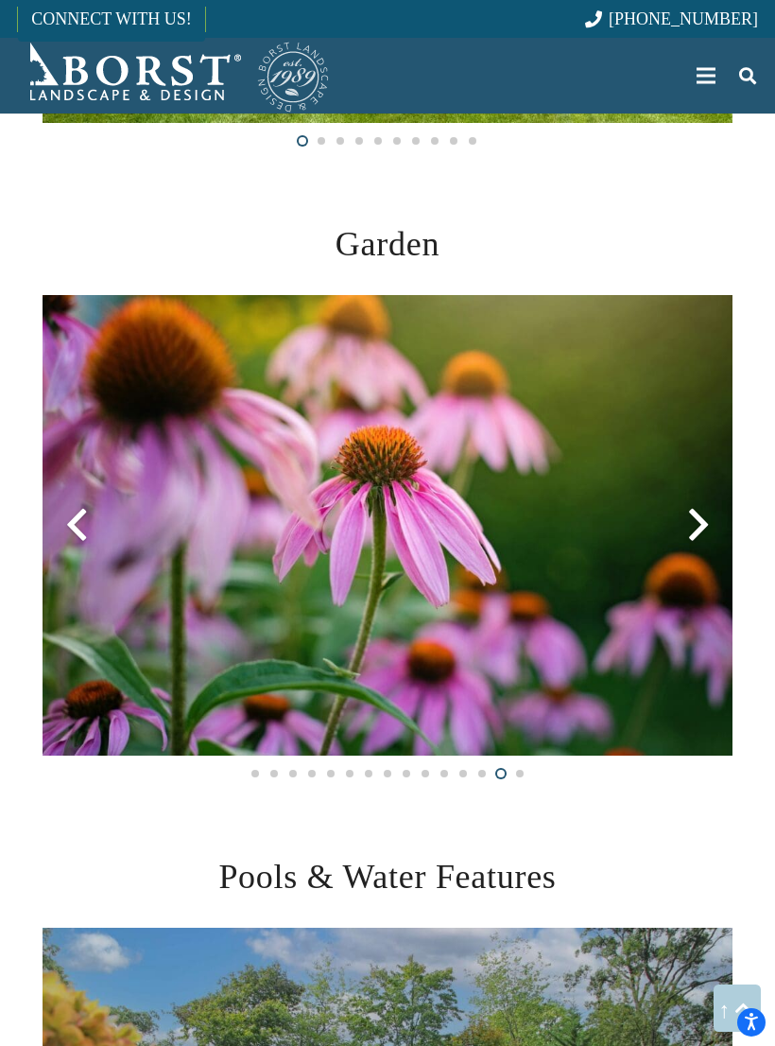
click at [703, 534] on div at bounding box center [699, 525] width 68 height 68
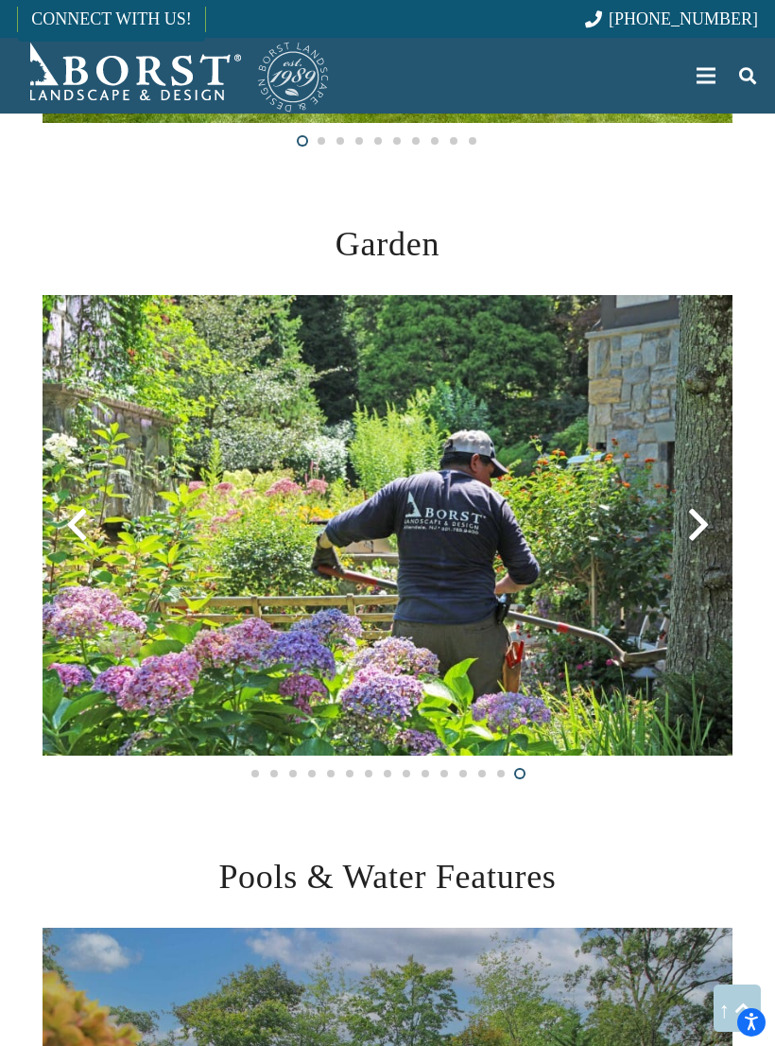
click at [696, 535] on div at bounding box center [699, 525] width 68 height 68
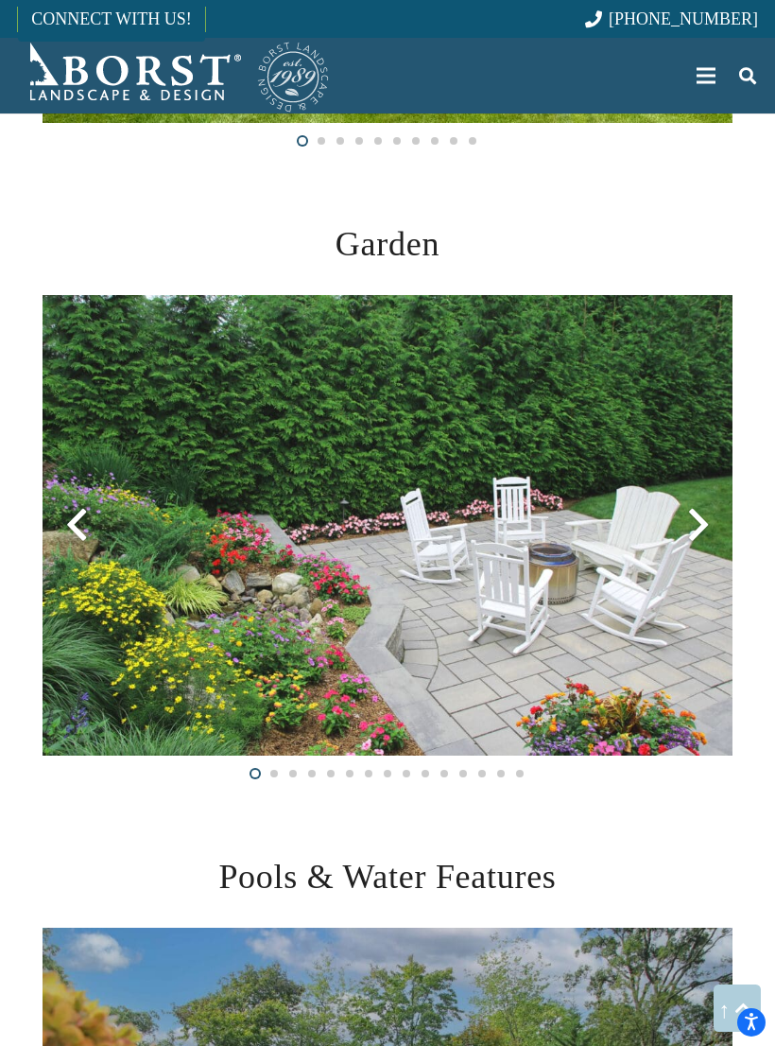
click at [691, 541] on div at bounding box center [699, 525] width 68 height 68
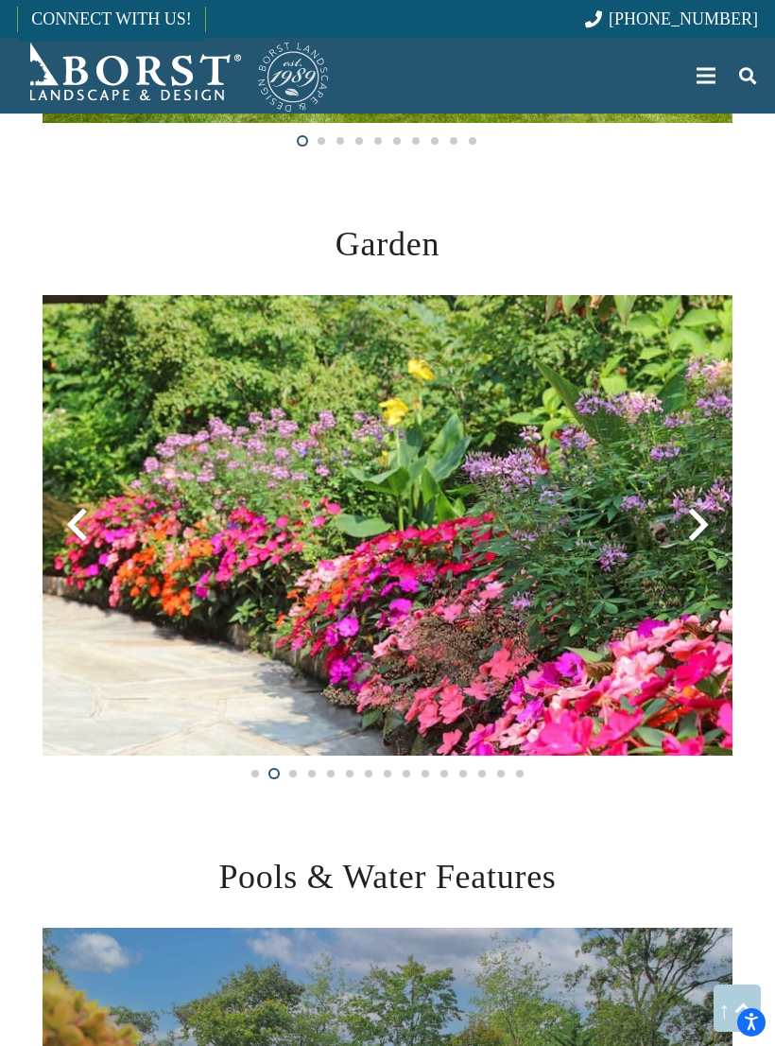
click at [705, 533] on div at bounding box center [699, 525] width 68 height 68
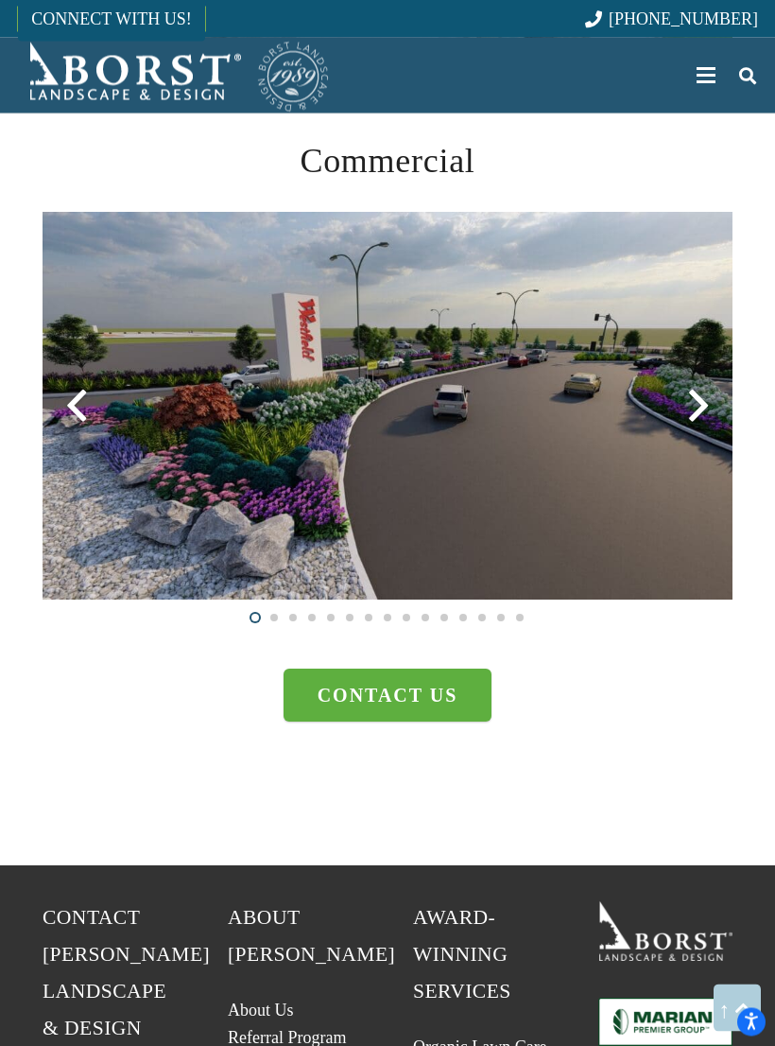
scroll to position [4073, 0]
click at [703, 413] on div at bounding box center [699, 406] width 68 height 68
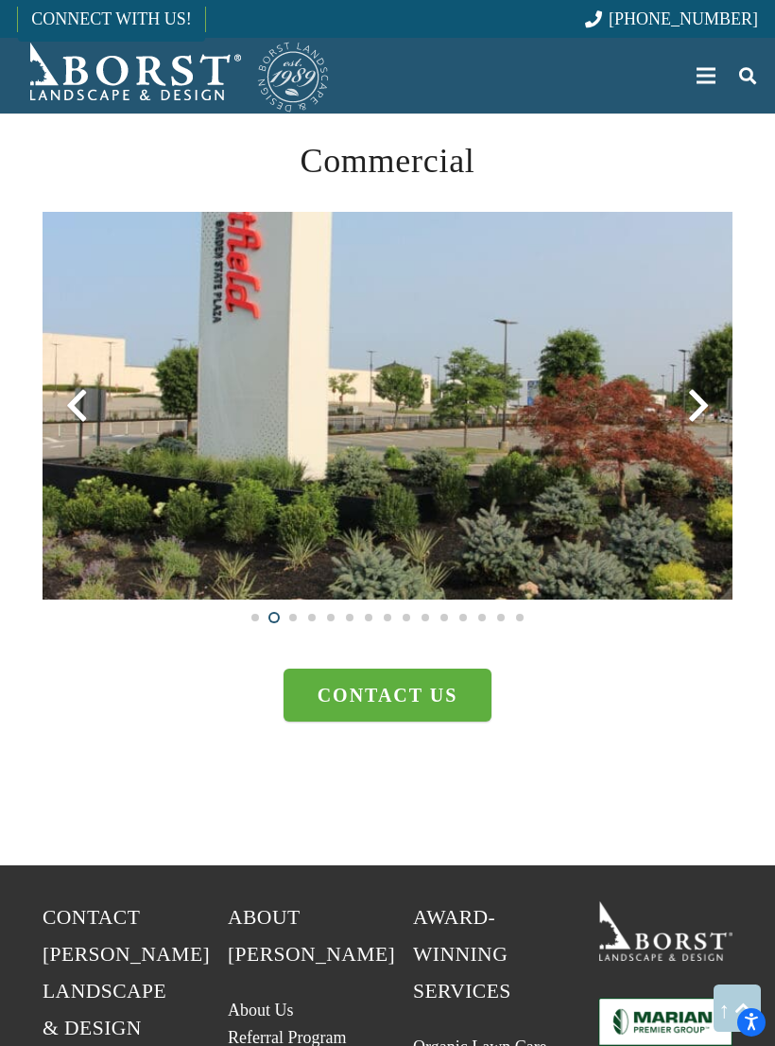
click at [703, 404] on div at bounding box center [699, 406] width 68 height 68
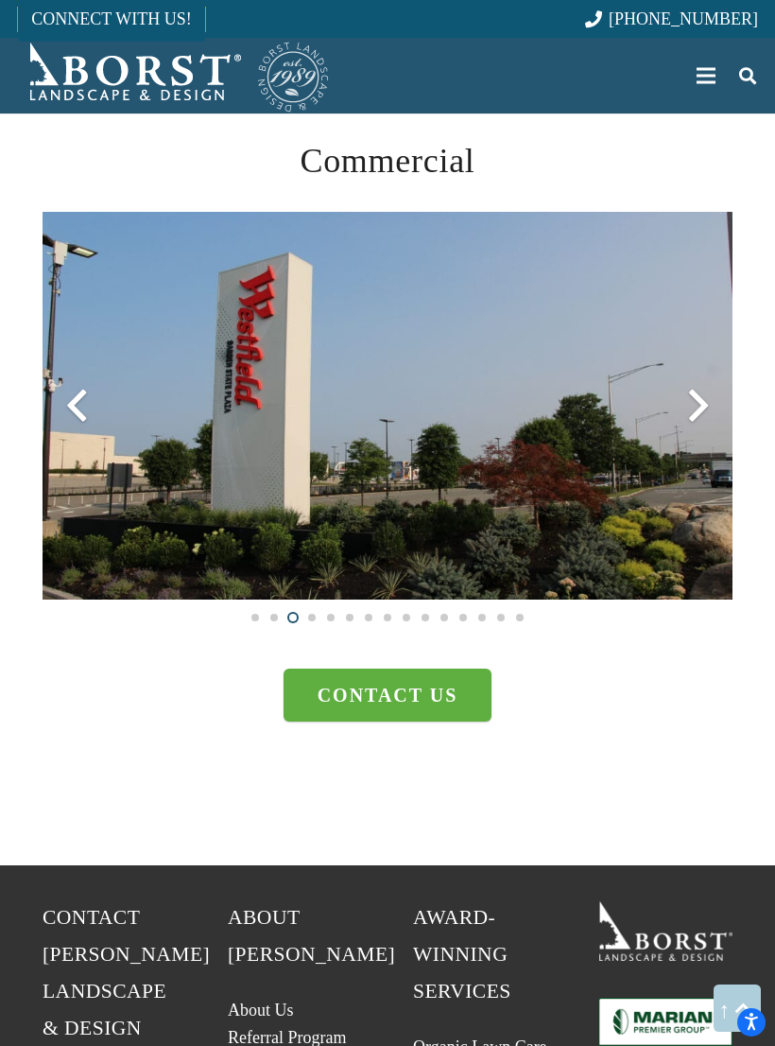
click at [701, 411] on div at bounding box center [699, 406] width 68 height 68
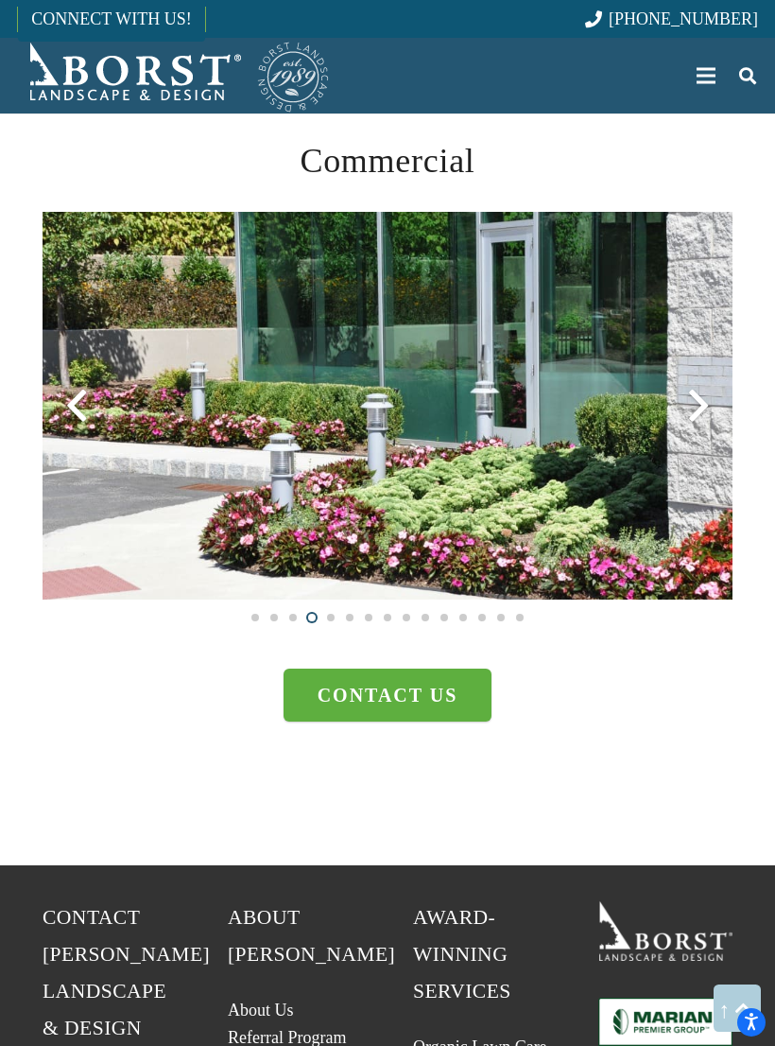
click at [702, 414] on div at bounding box center [699, 406] width 68 height 68
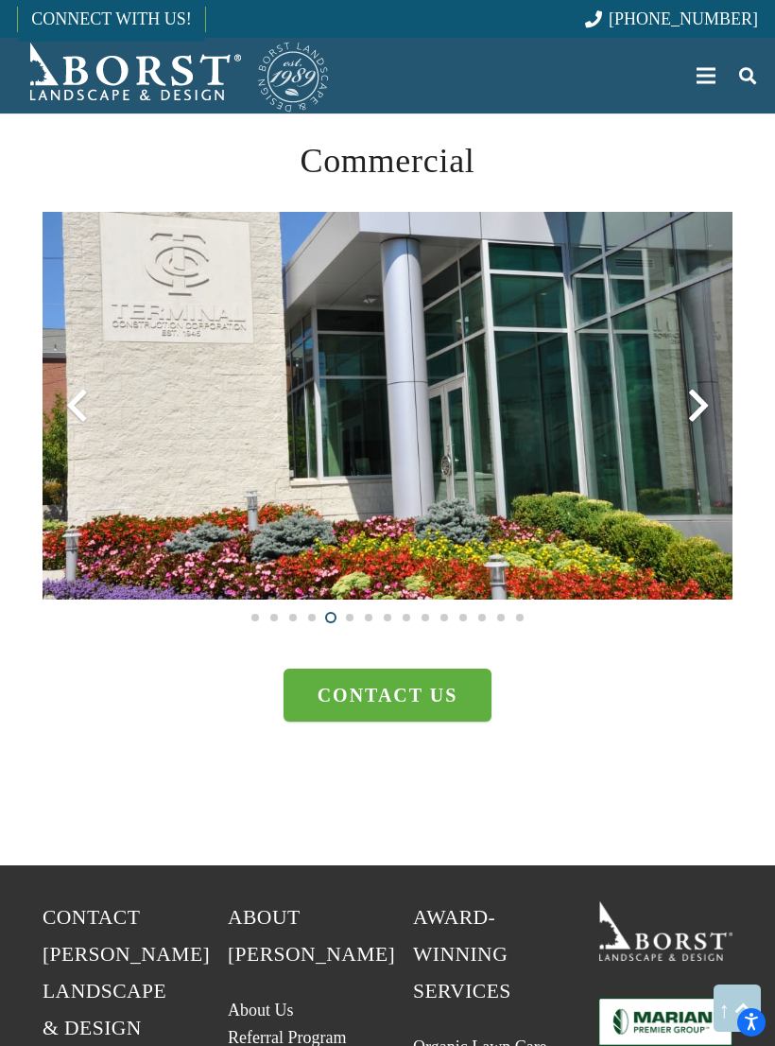
click at [692, 418] on div at bounding box center [699, 406] width 68 height 68
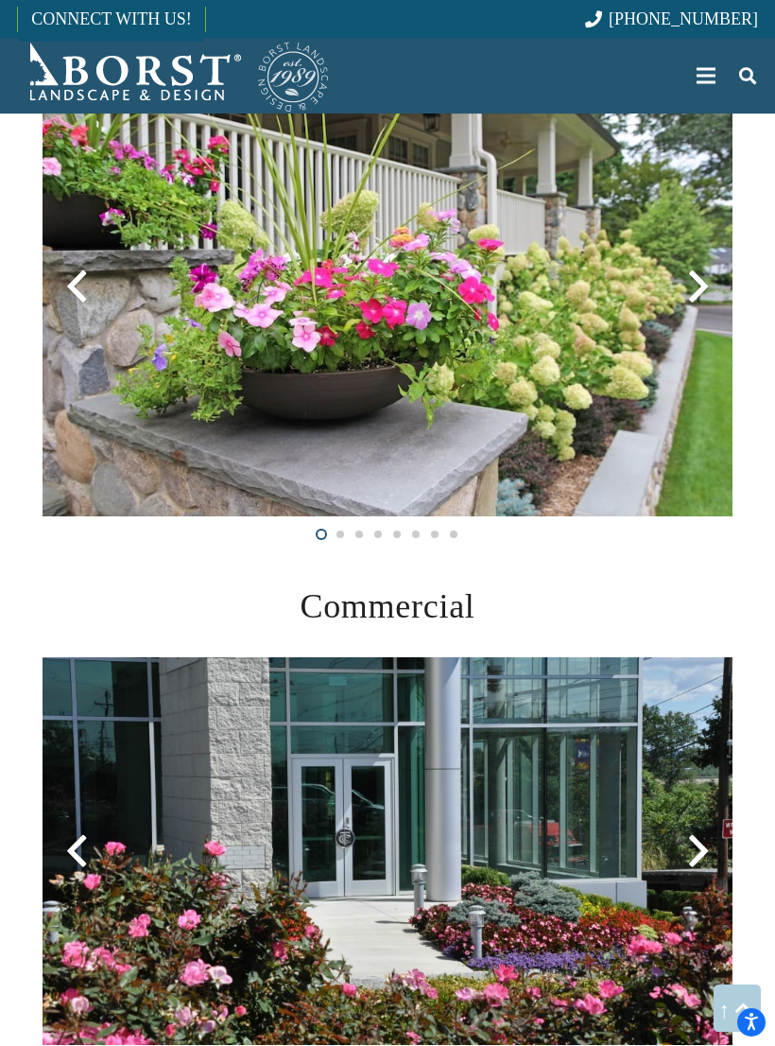
scroll to position [3617, 0]
